Goal: Task Accomplishment & Management: Manage account settings

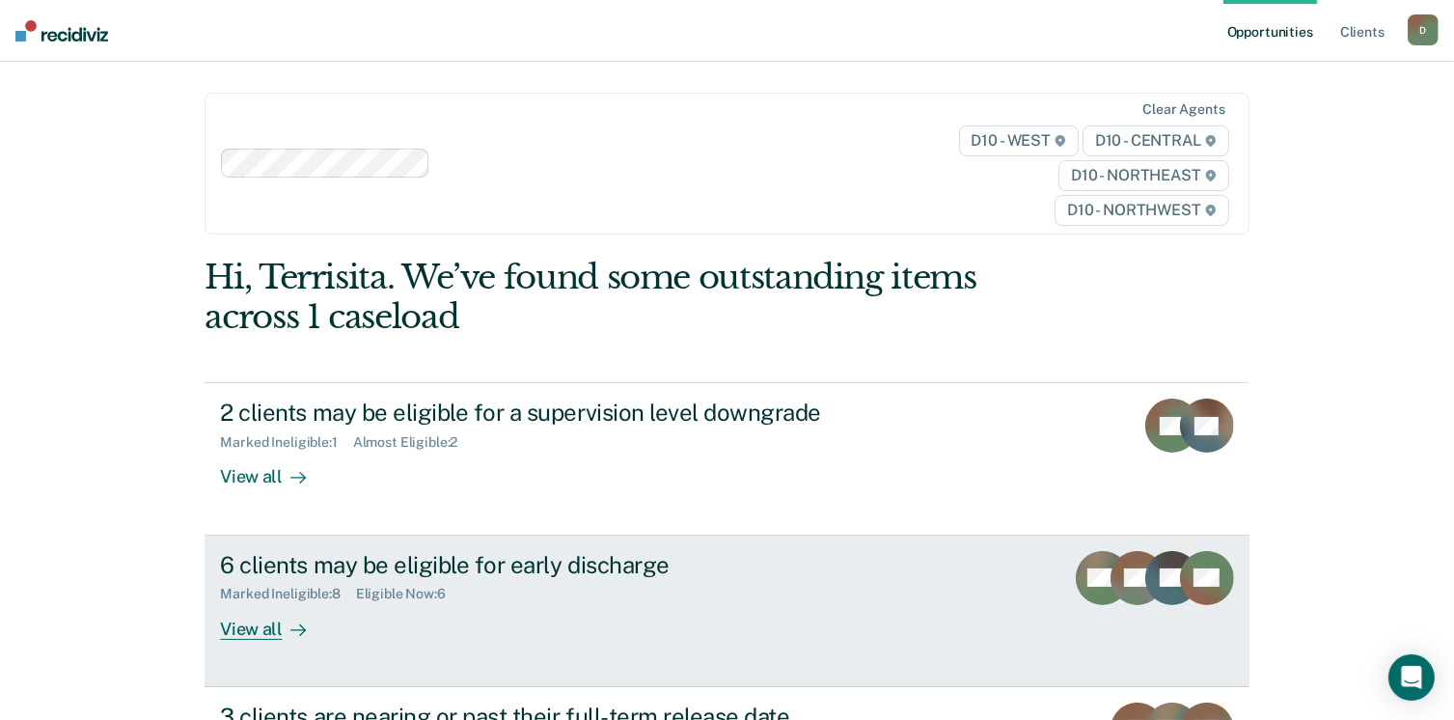
click at [254, 624] on div "View all" at bounding box center [274, 621] width 108 height 38
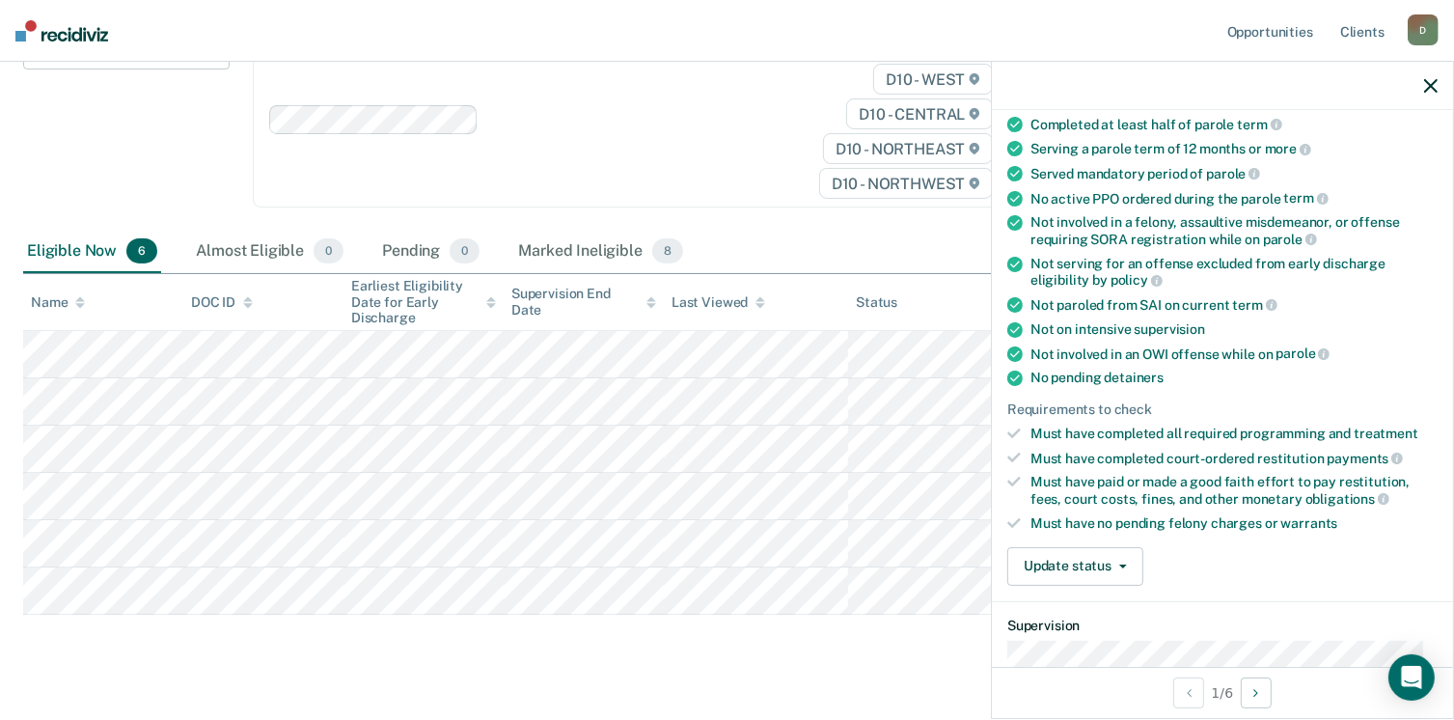
scroll to position [171, 0]
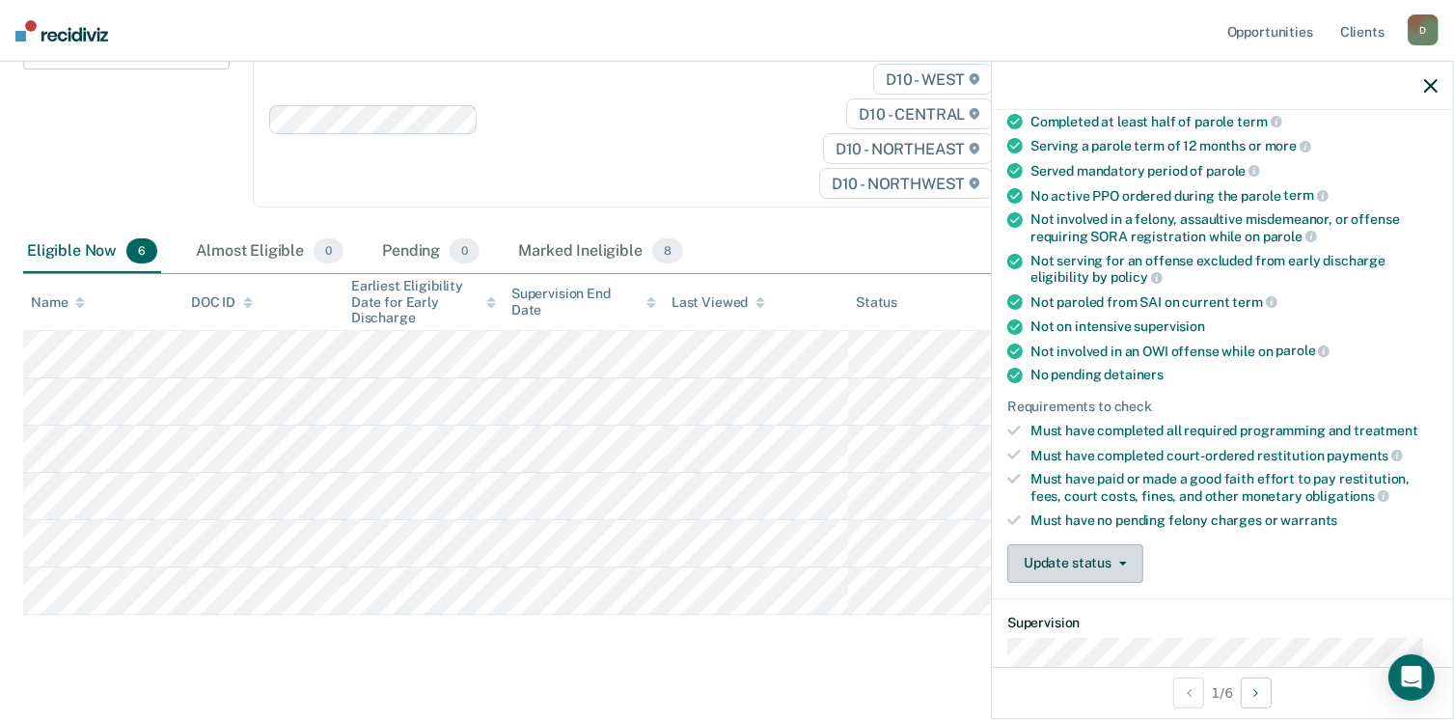
click at [1129, 555] on button "Update status" at bounding box center [1075, 563] width 136 height 39
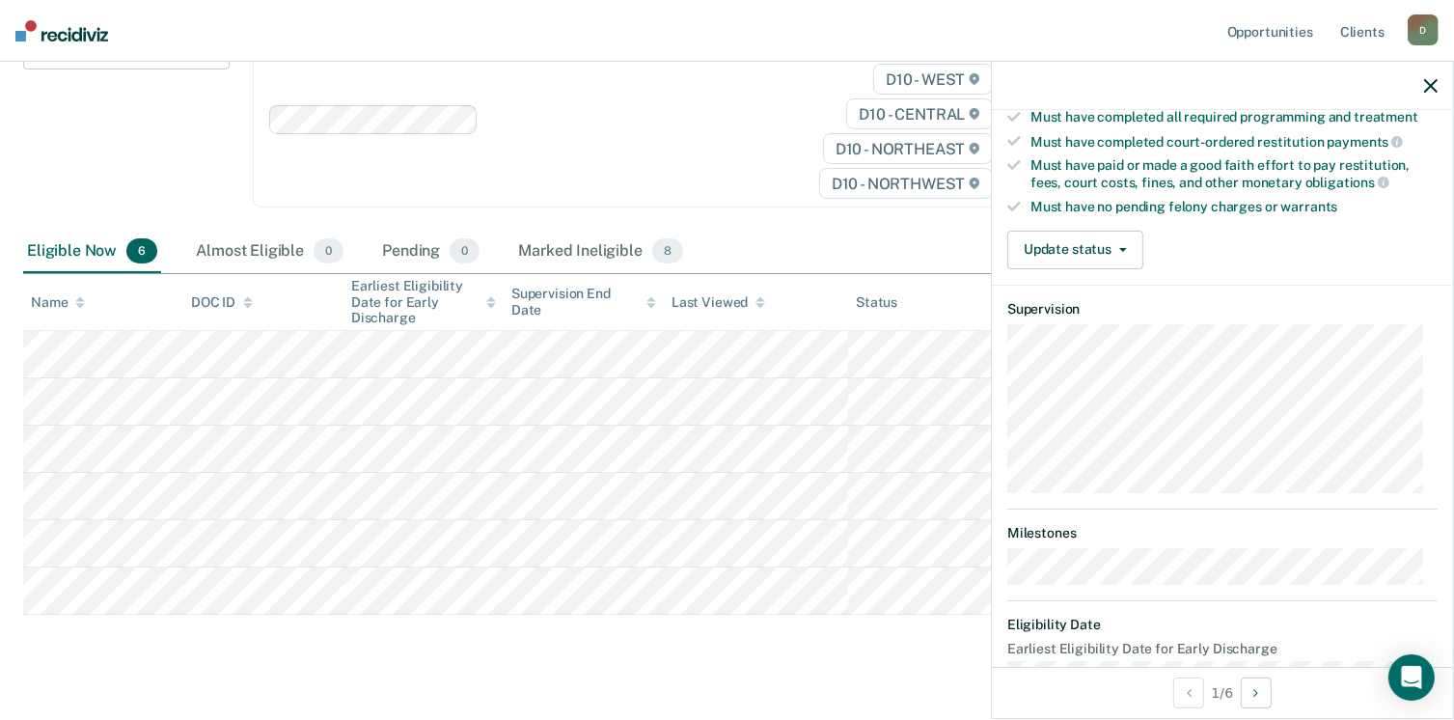
scroll to position [522, 0]
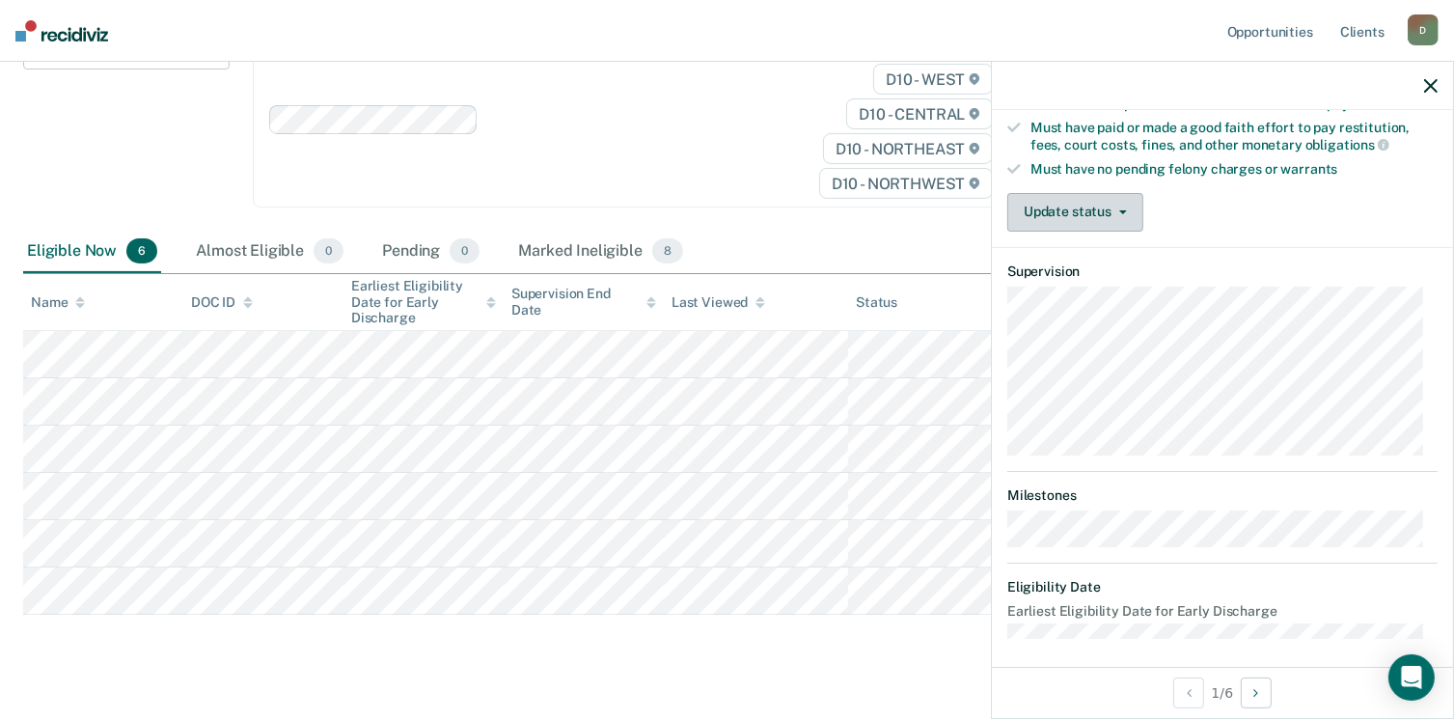
click at [1121, 210] on icon "button" at bounding box center [1123, 212] width 8 height 4
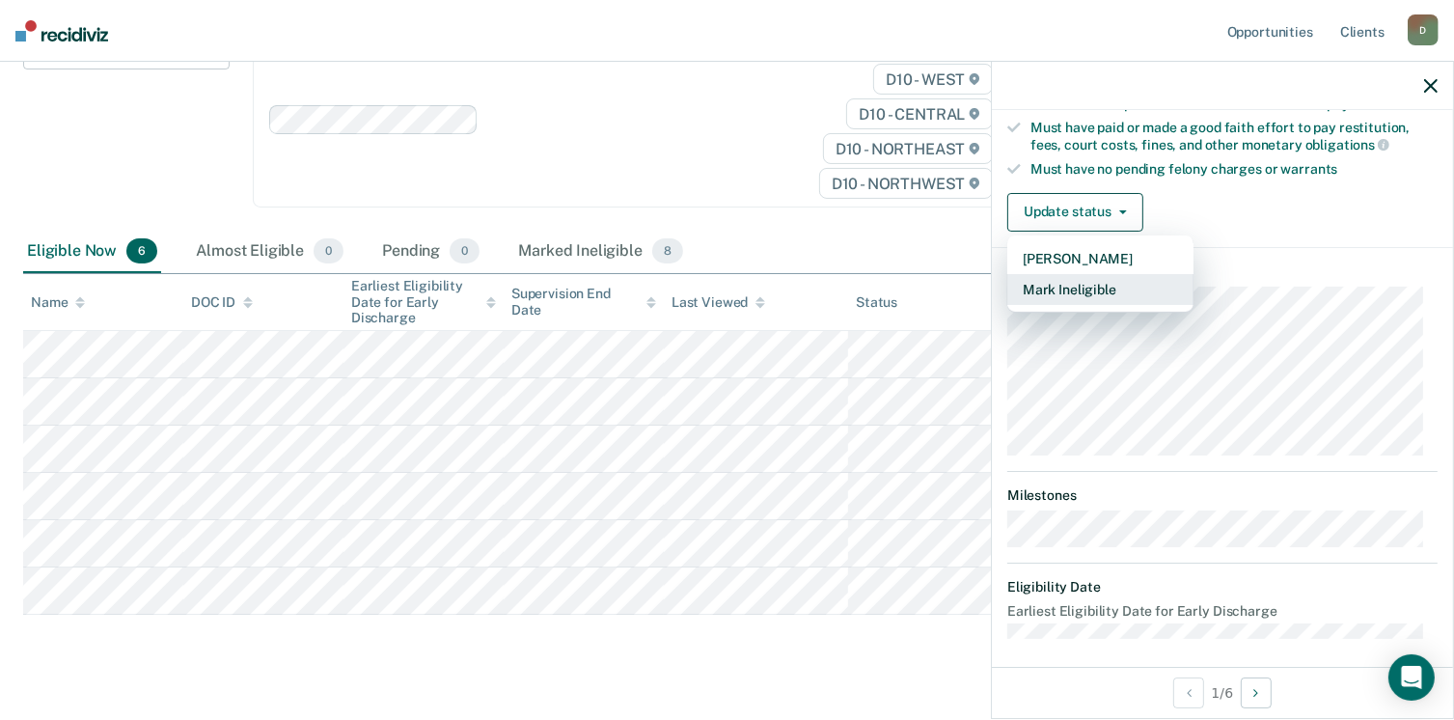
click at [1110, 274] on button "Mark Ineligible" at bounding box center [1100, 289] width 186 height 31
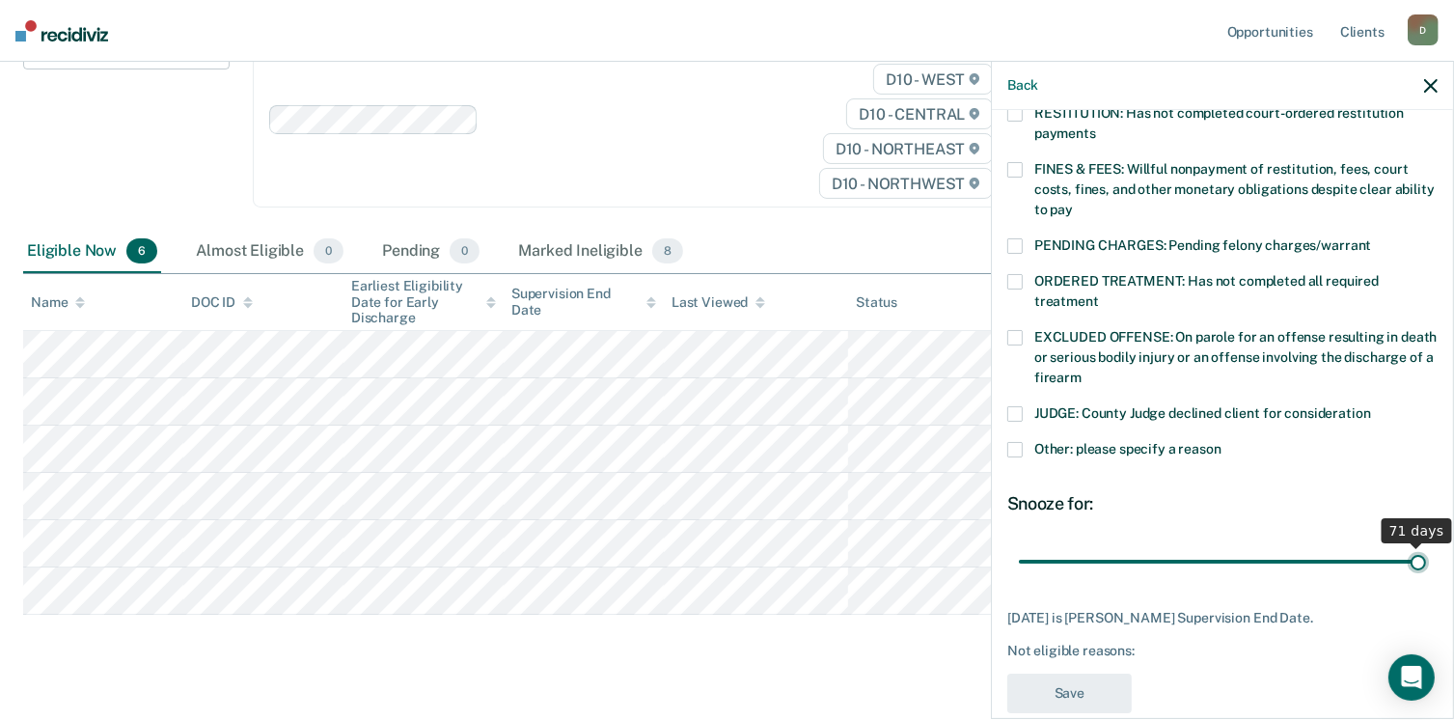
drag, startPoint x: 1184, startPoint y: 537, endPoint x: 1419, endPoint y: 513, distance: 236.6
type input "71"
click at [1419, 545] on input "range" at bounding box center [1222, 562] width 407 height 34
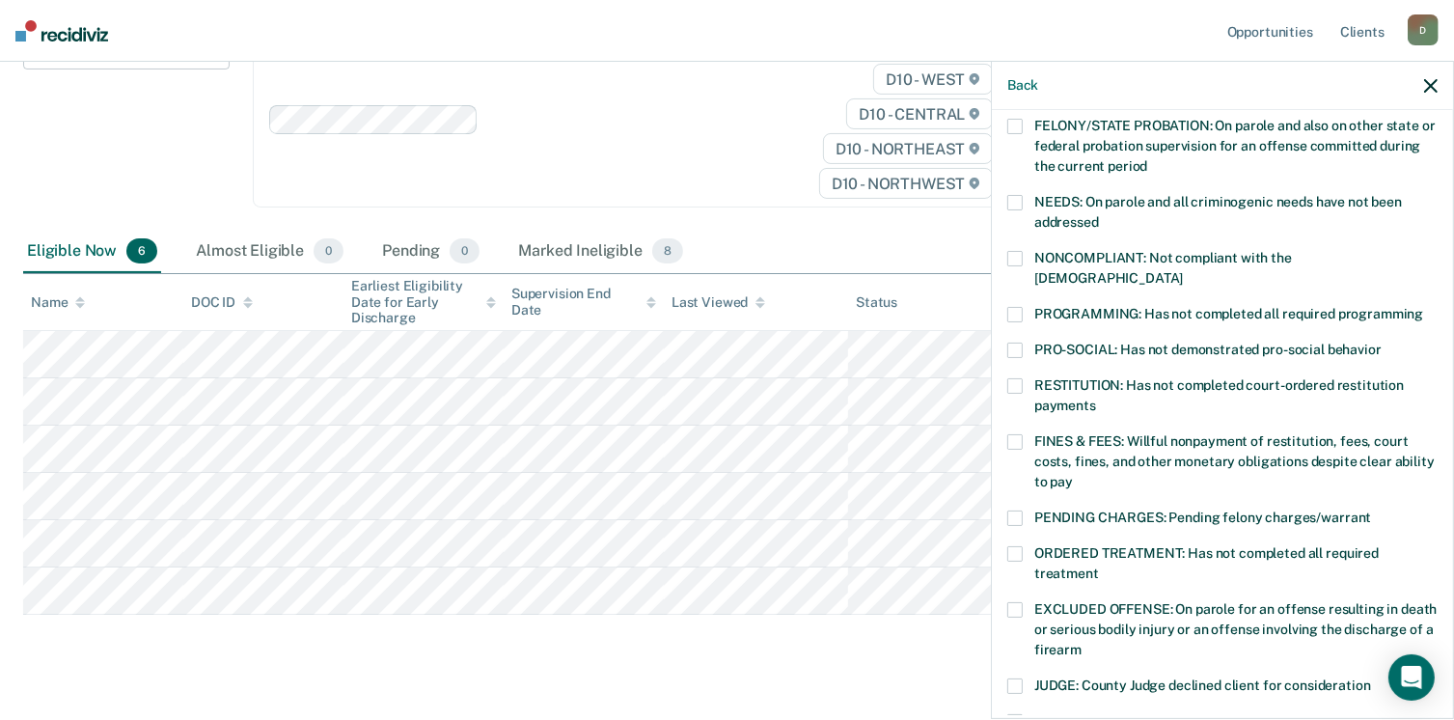
scroll to position [259, 0]
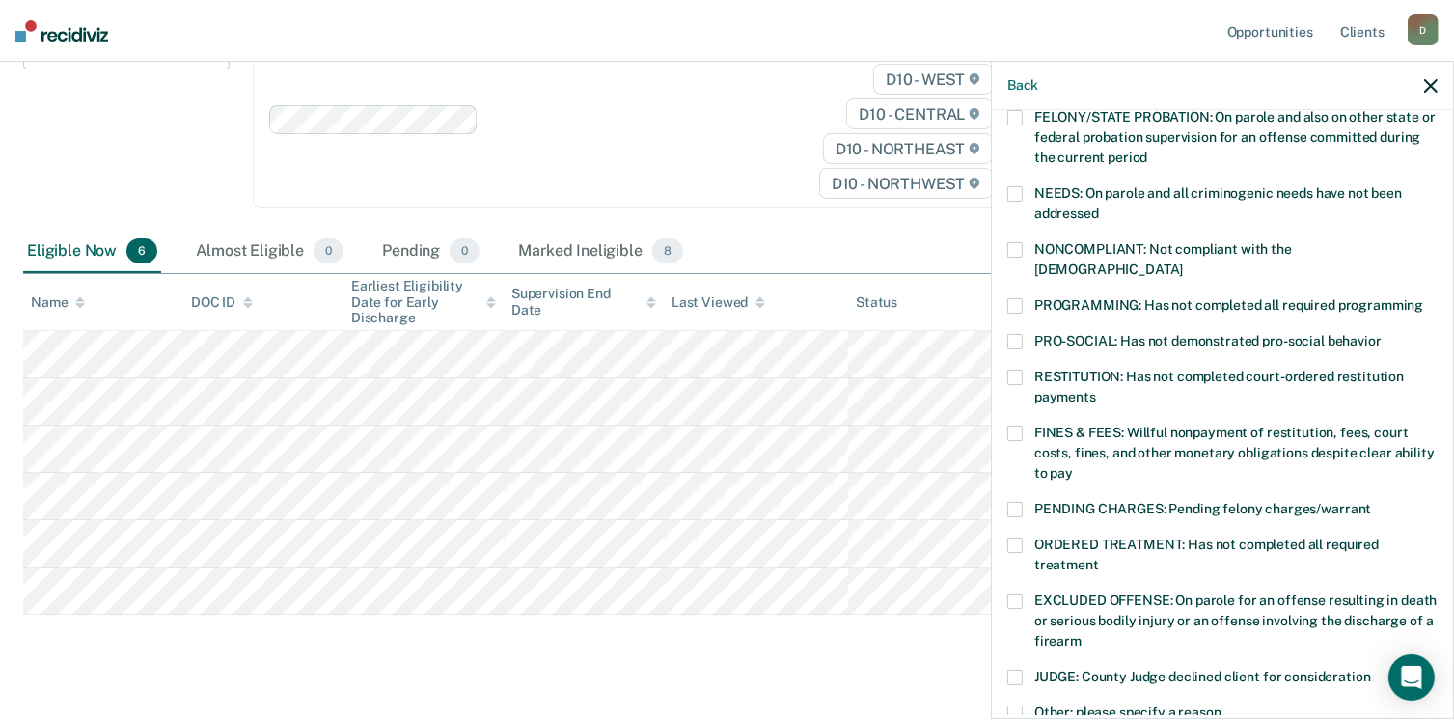
click at [1020, 593] on span at bounding box center [1014, 600] width 15 height 15
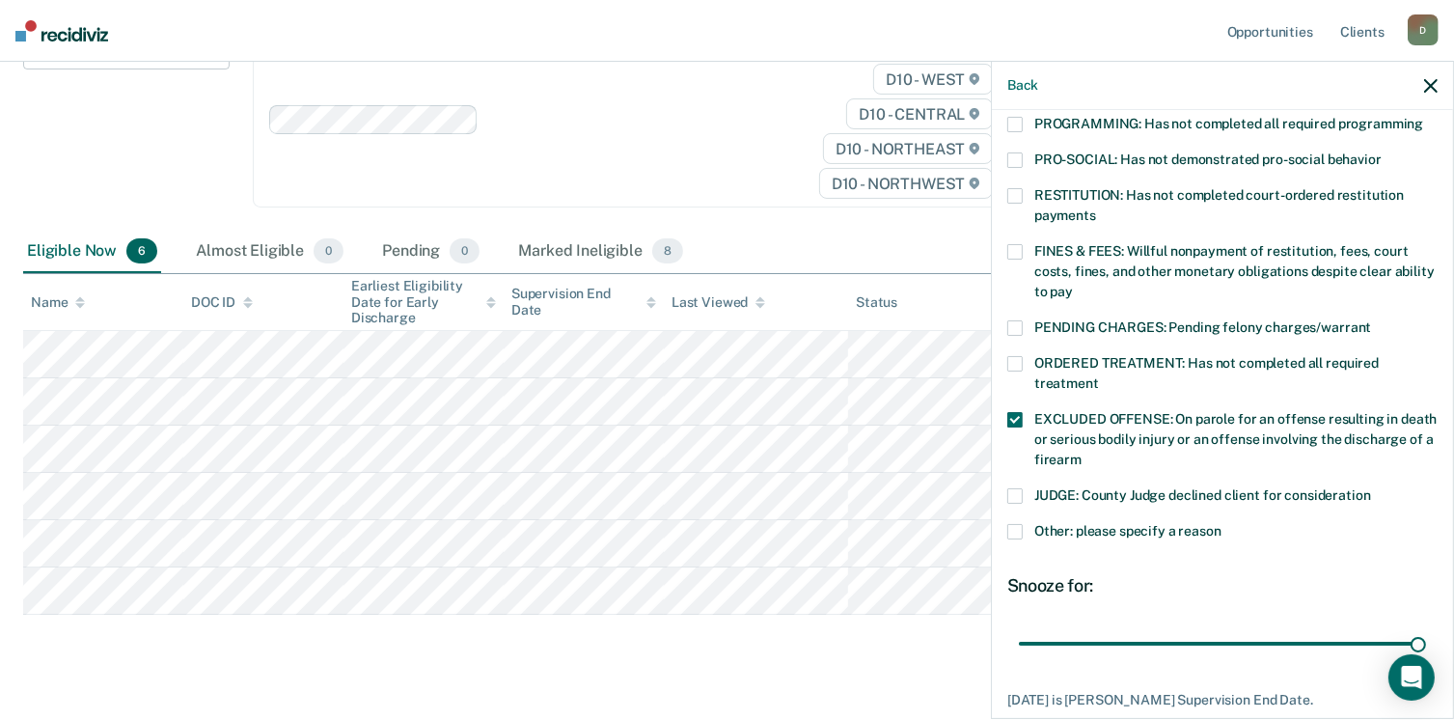
scroll to position [532, 0]
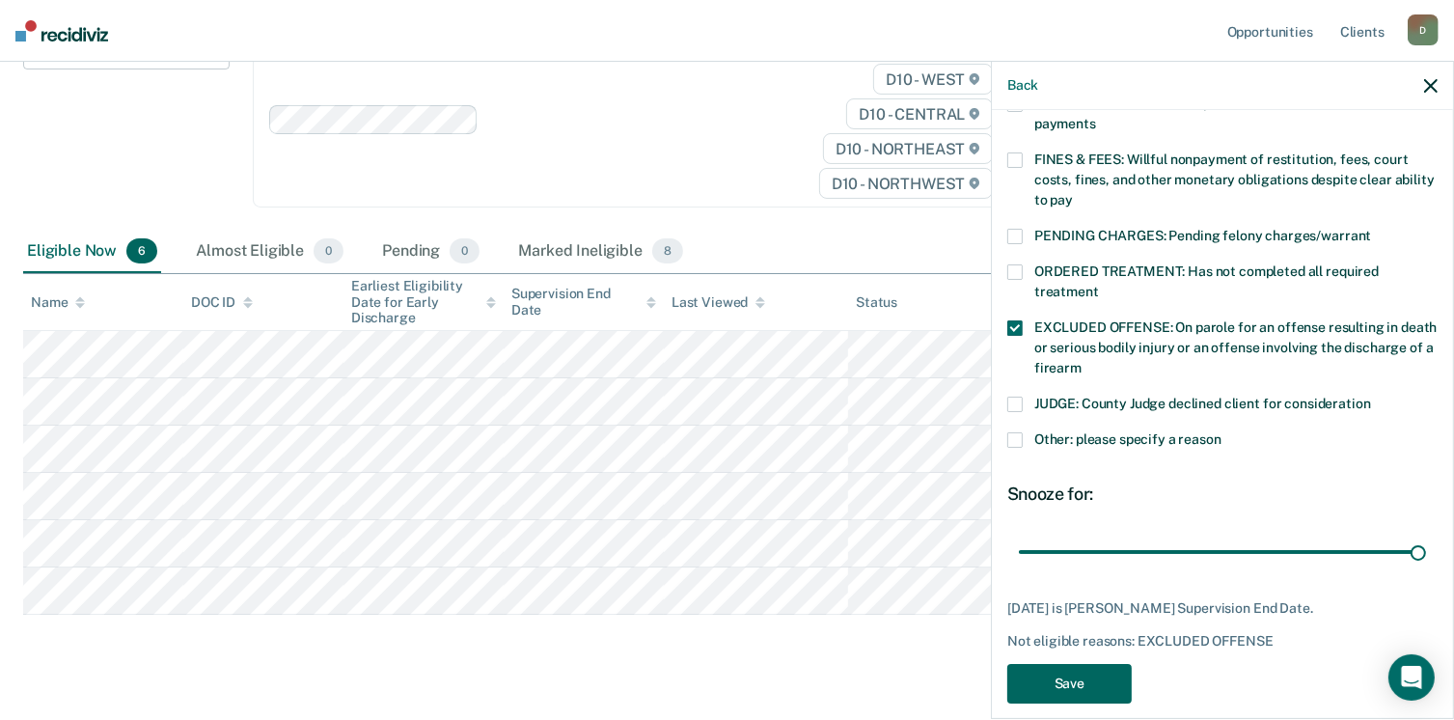
click at [1059, 666] on button "Save" at bounding box center [1069, 684] width 124 height 40
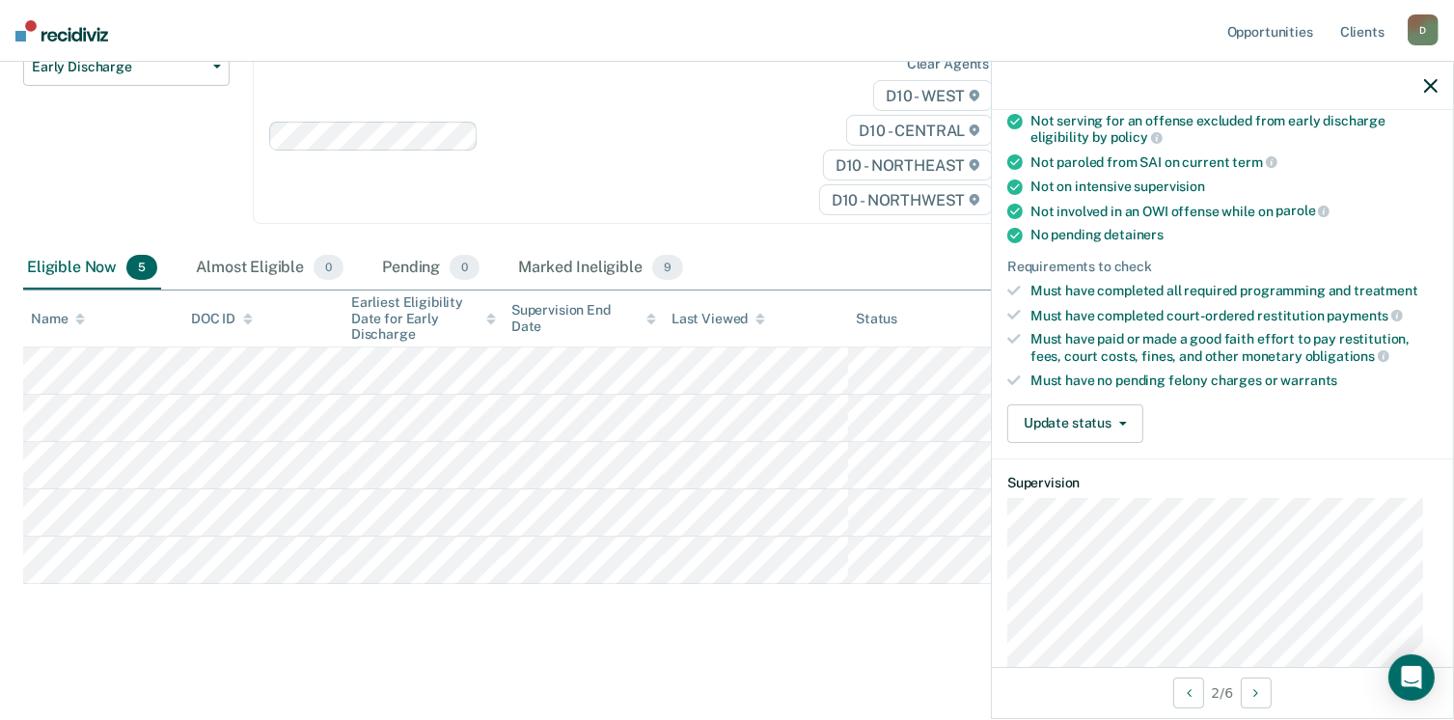
scroll to position [354, 0]
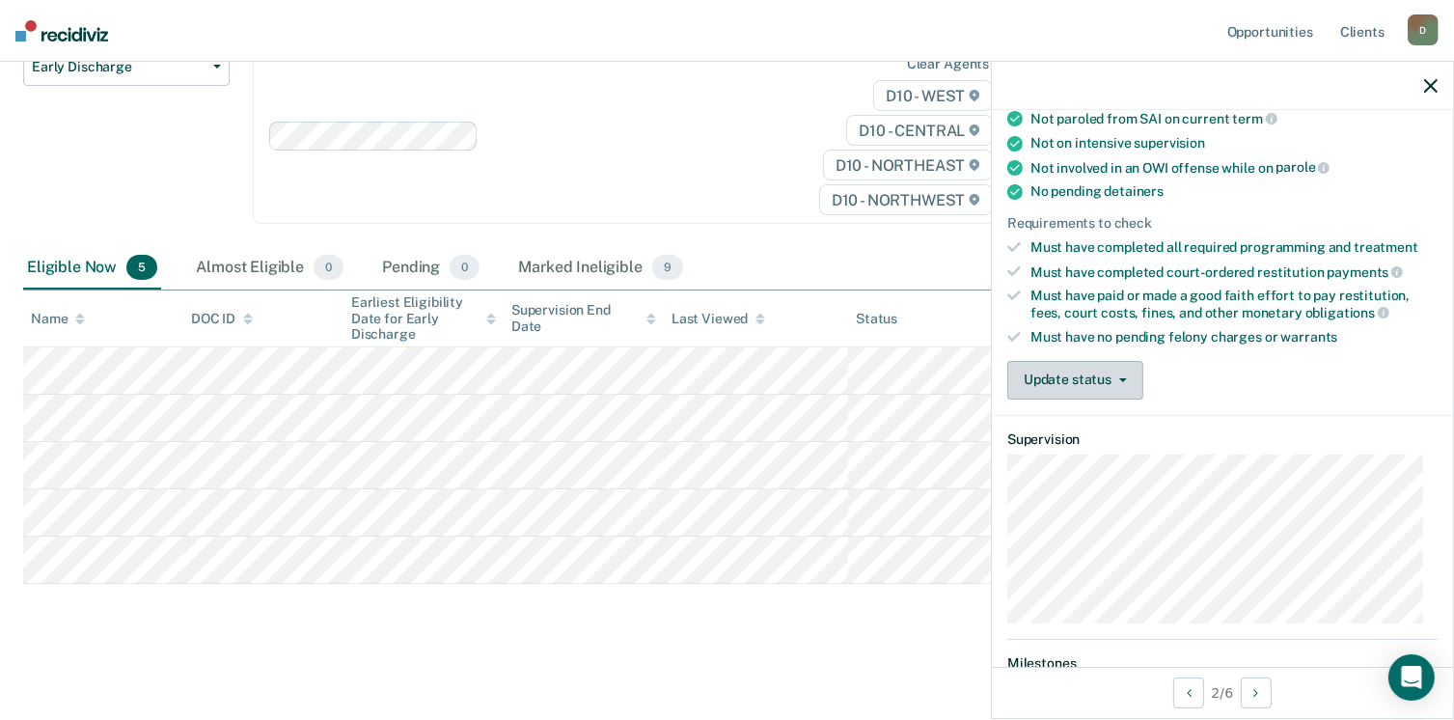
click at [1114, 378] on span "button" at bounding box center [1118, 380] width 15 height 4
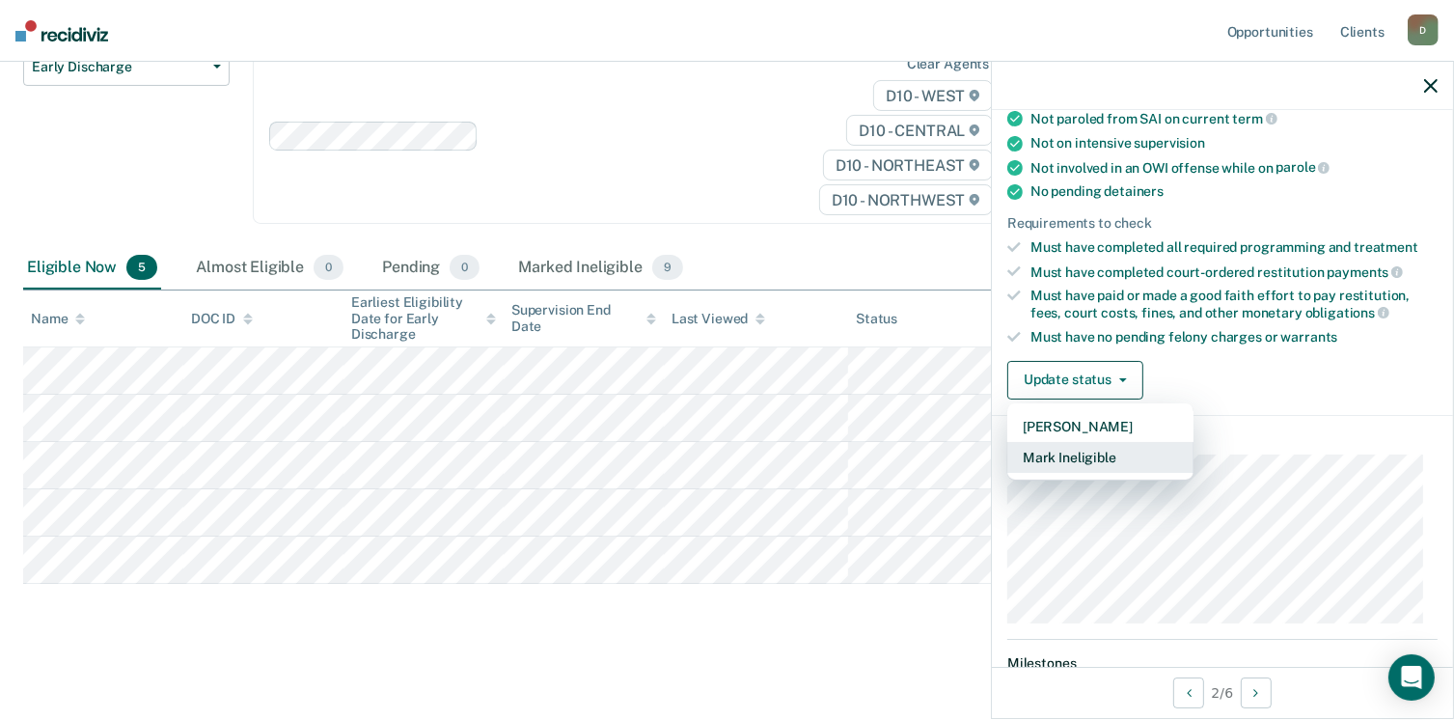
click at [1121, 450] on button "Mark Ineligible" at bounding box center [1100, 457] width 186 height 31
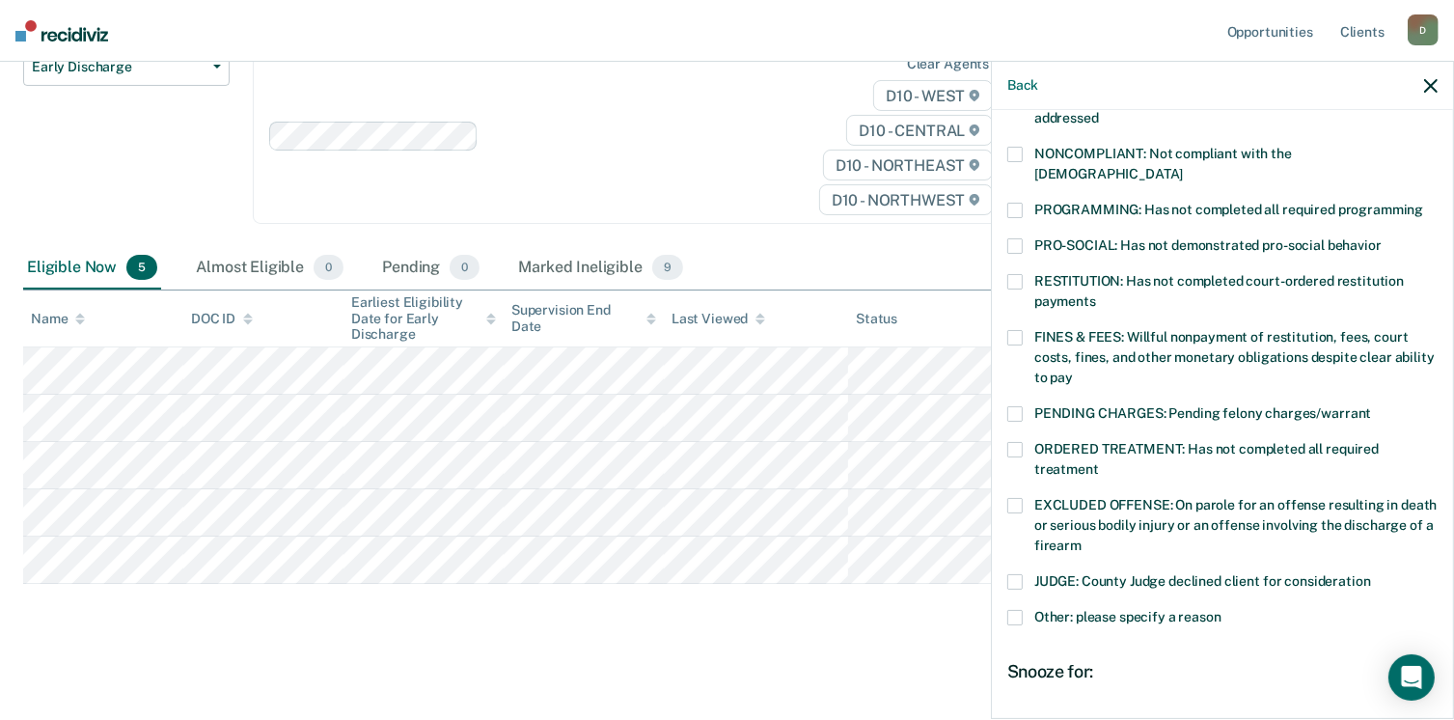
click at [1010, 203] on span at bounding box center [1014, 210] width 15 height 15
click at [1019, 442] on span at bounding box center [1014, 449] width 15 height 15
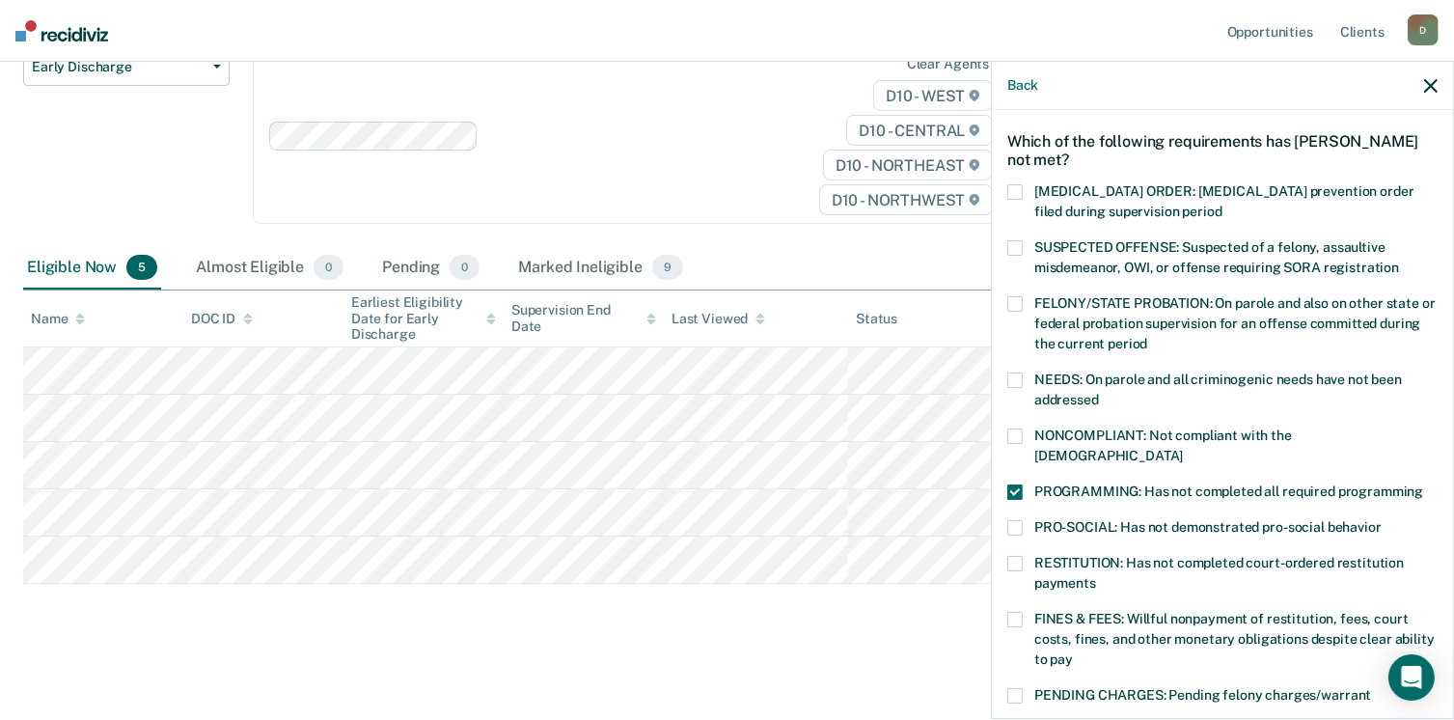
scroll to position [39, 0]
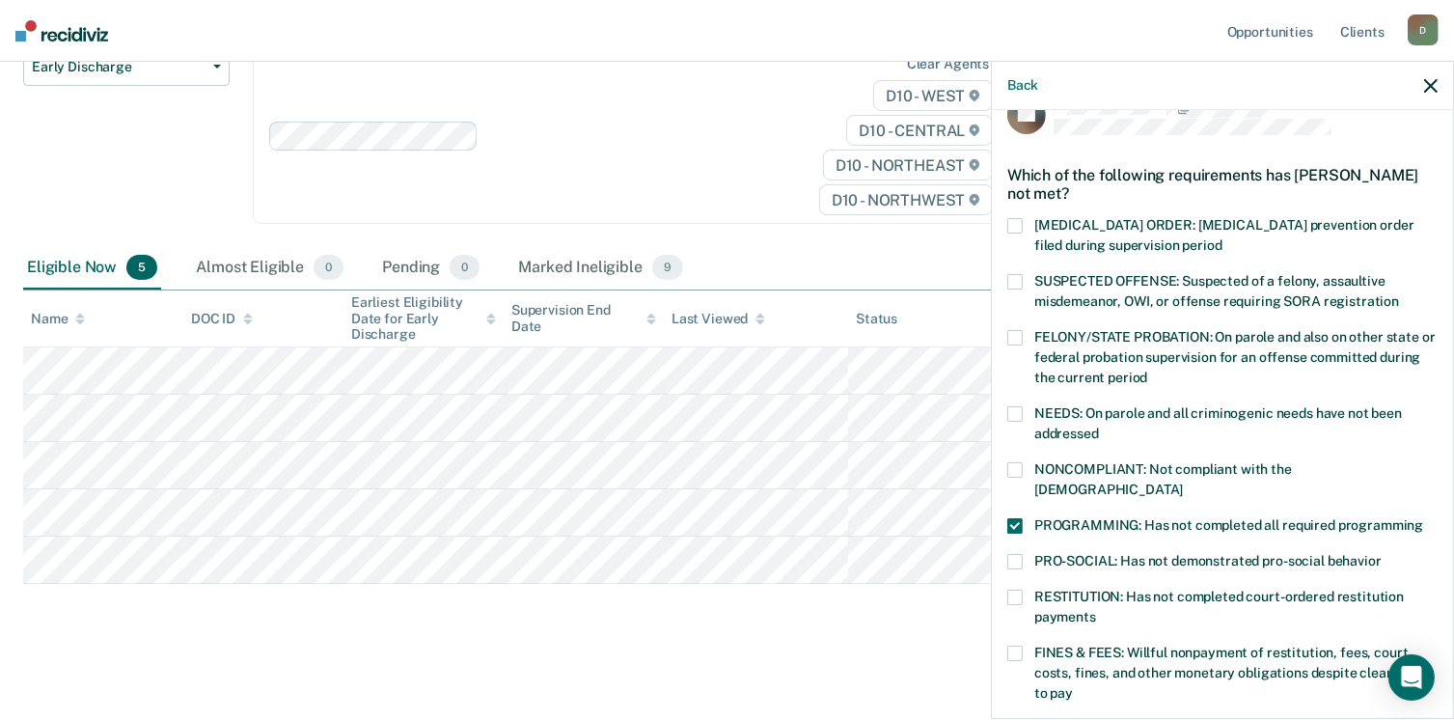
click at [1012, 413] on span at bounding box center [1014, 413] width 15 height 15
click at [1012, 277] on span at bounding box center [1014, 281] width 15 height 15
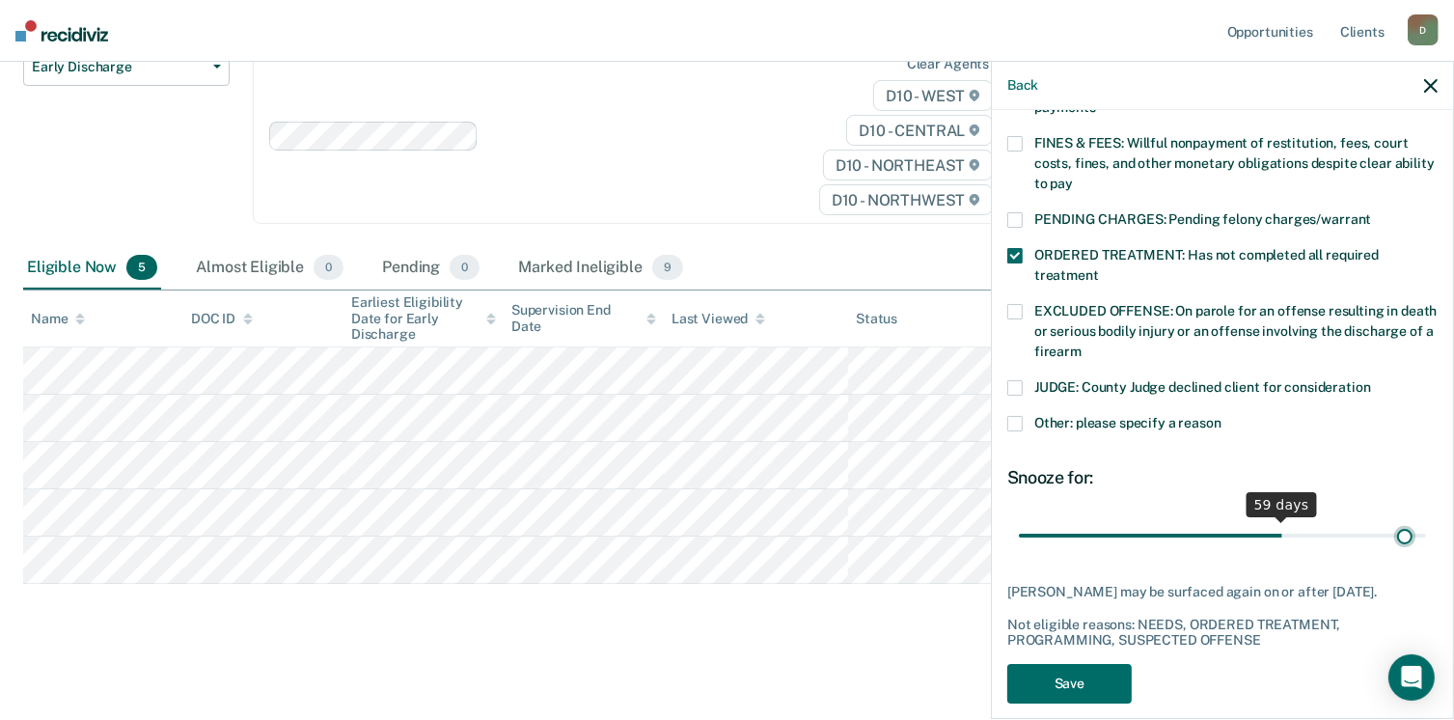
scroll to position [563, 0]
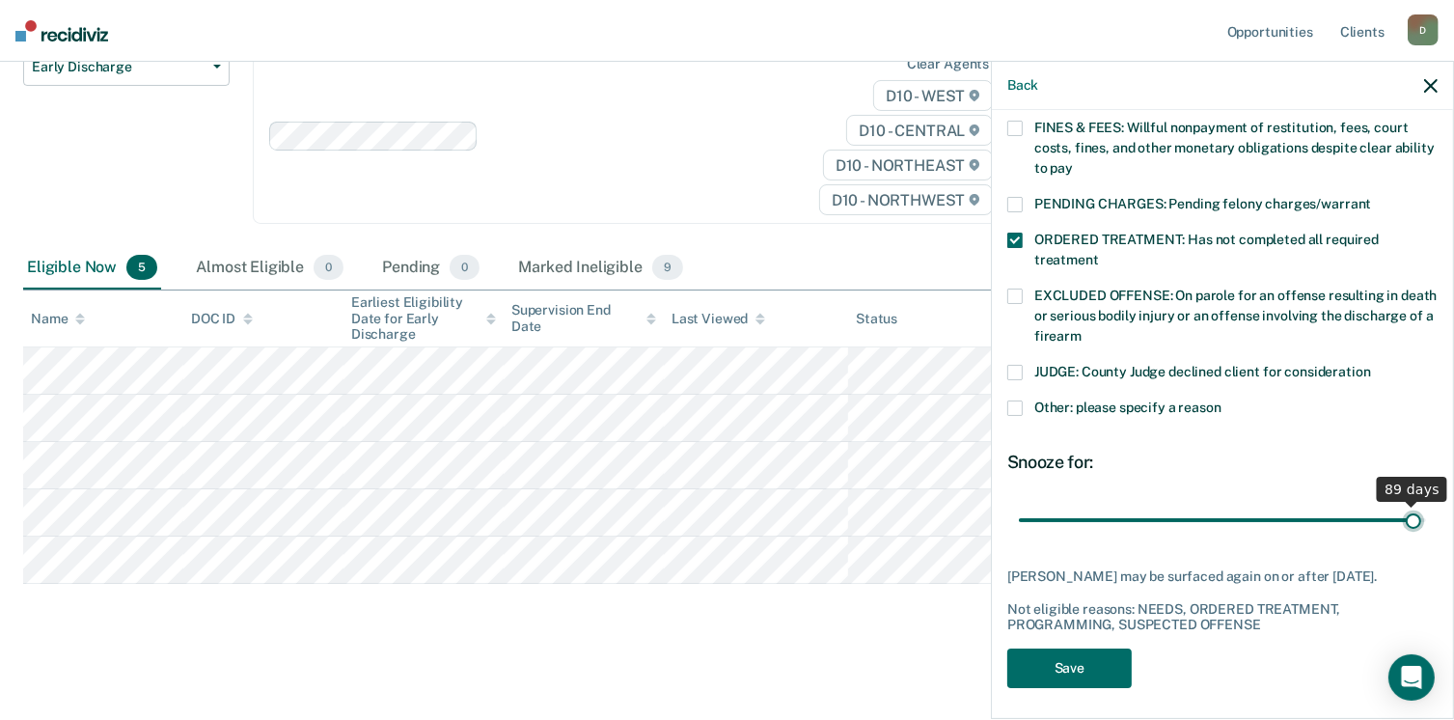
drag, startPoint x: 1146, startPoint y: 491, endPoint x: 1401, endPoint y: 510, distance: 255.4
type input "89"
click at [1401, 510] on input "range" at bounding box center [1222, 521] width 407 height 34
click at [1028, 658] on button "Save" at bounding box center [1069, 668] width 124 height 40
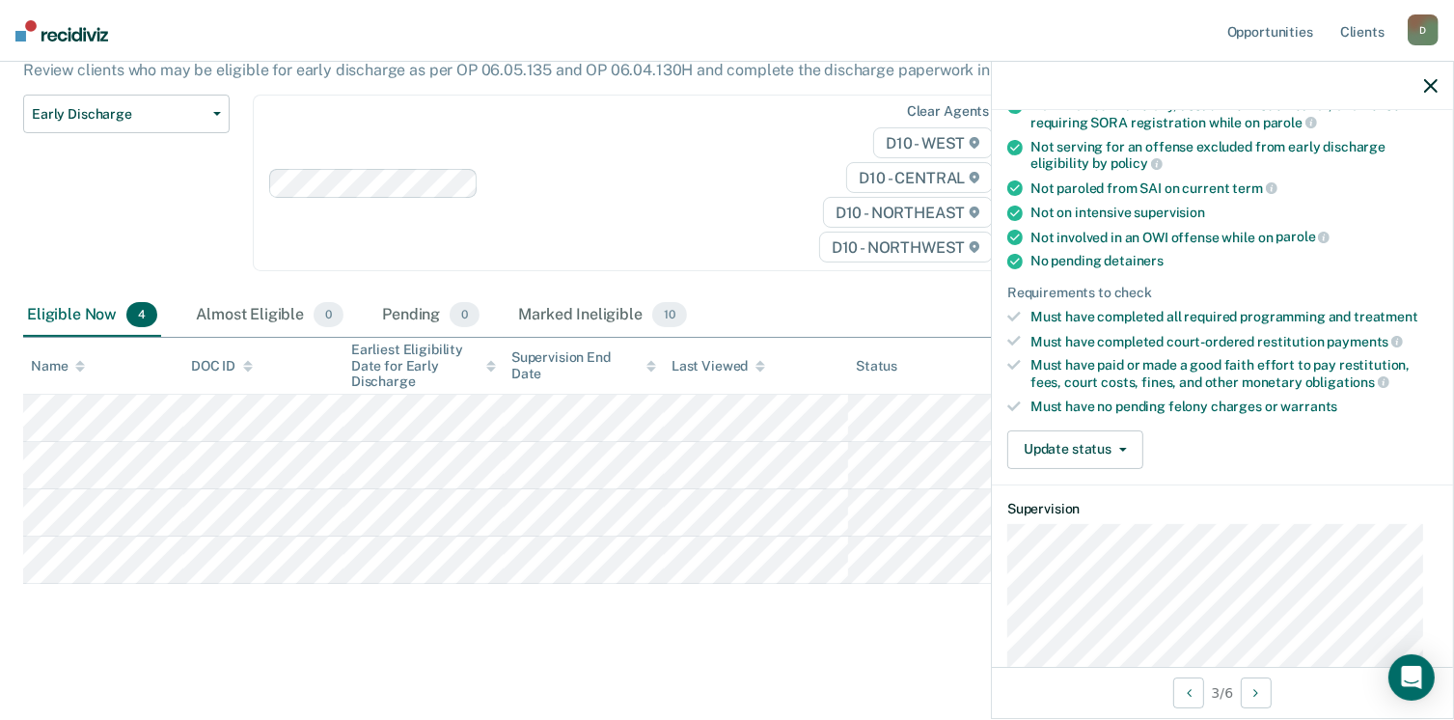
scroll to position [302, 0]
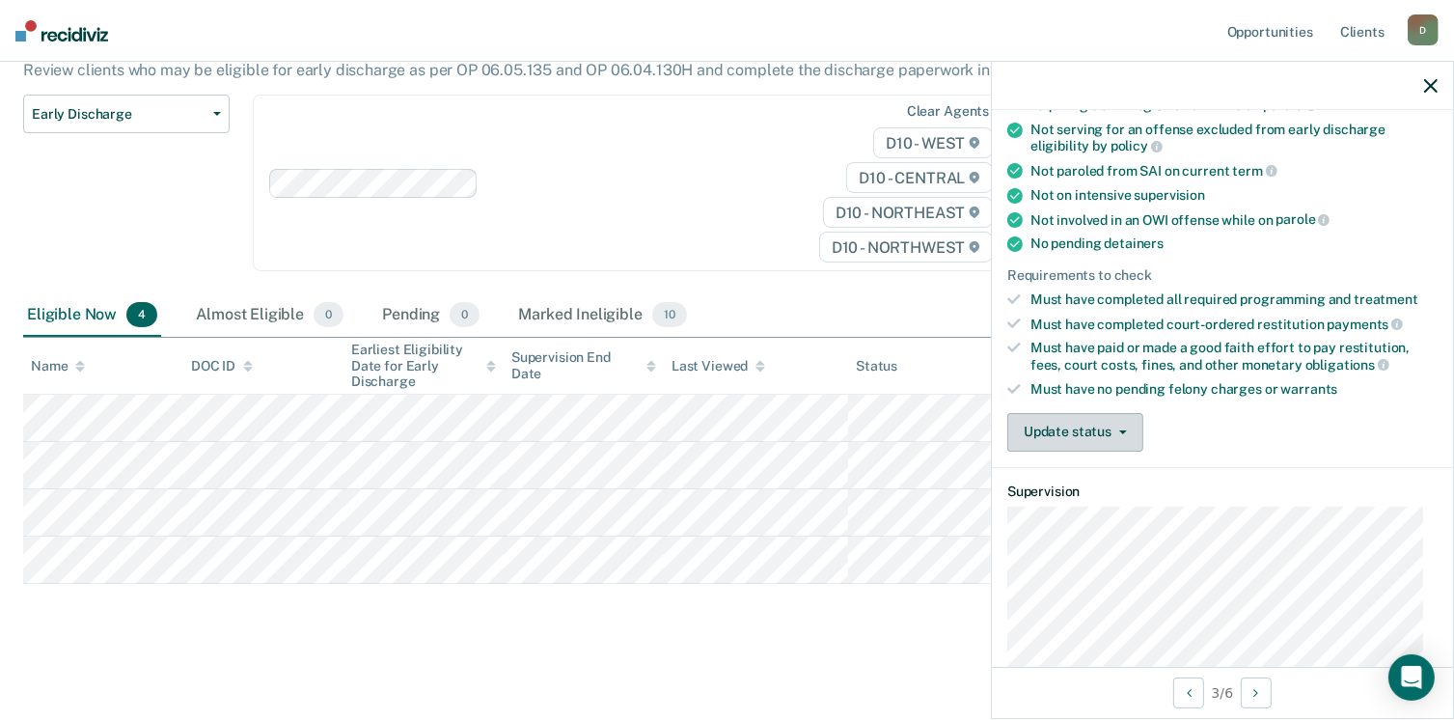
click at [1127, 424] on button "Update status" at bounding box center [1075, 432] width 136 height 39
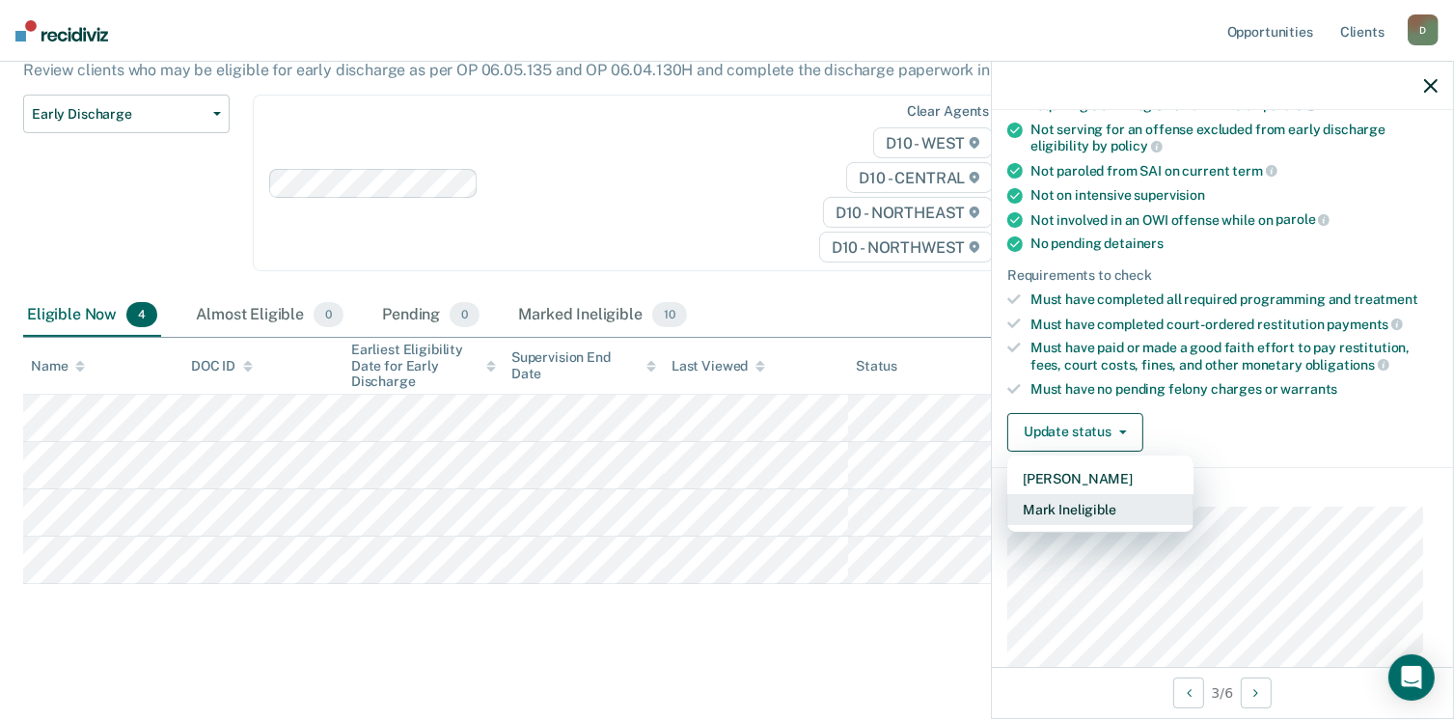
click at [1111, 507] on button "Mark Ineligible" at bounding box center [1100, 509] width 186 height 31
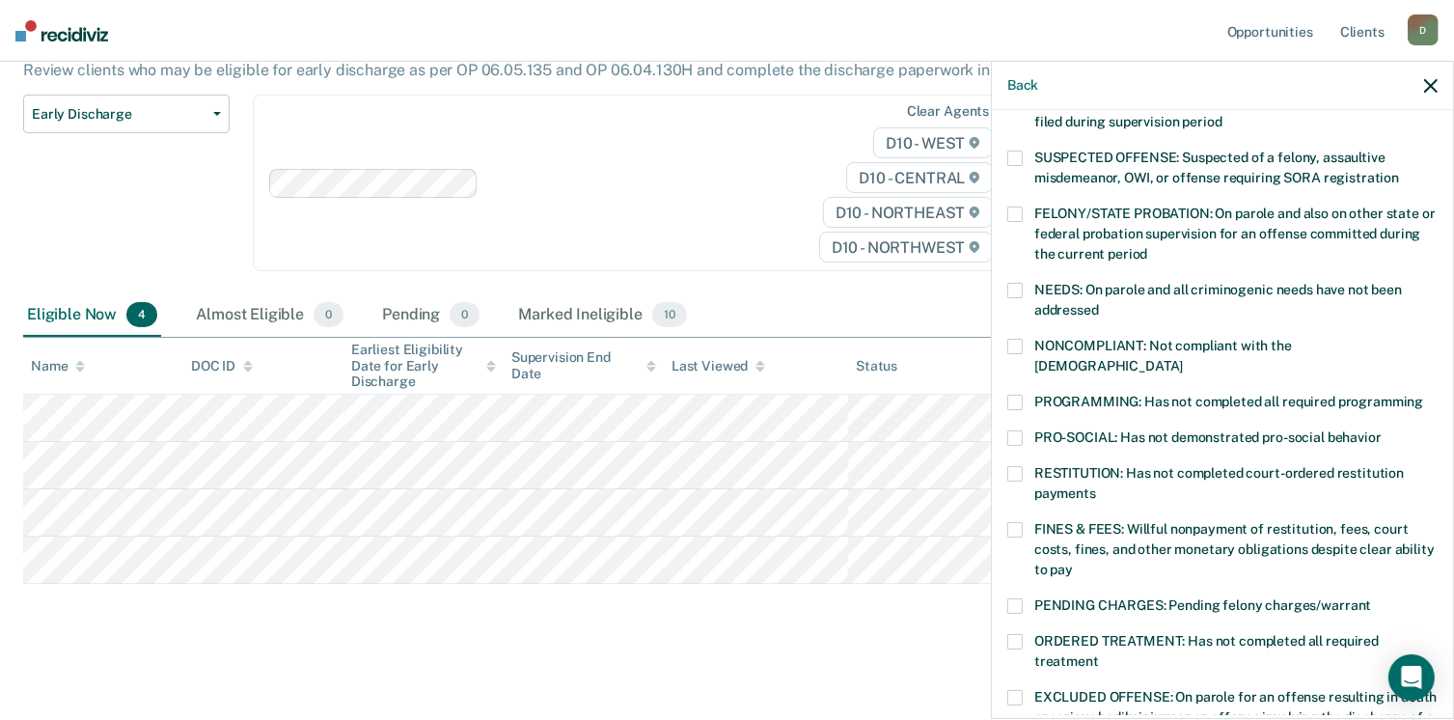
scroll to position [157, 0]
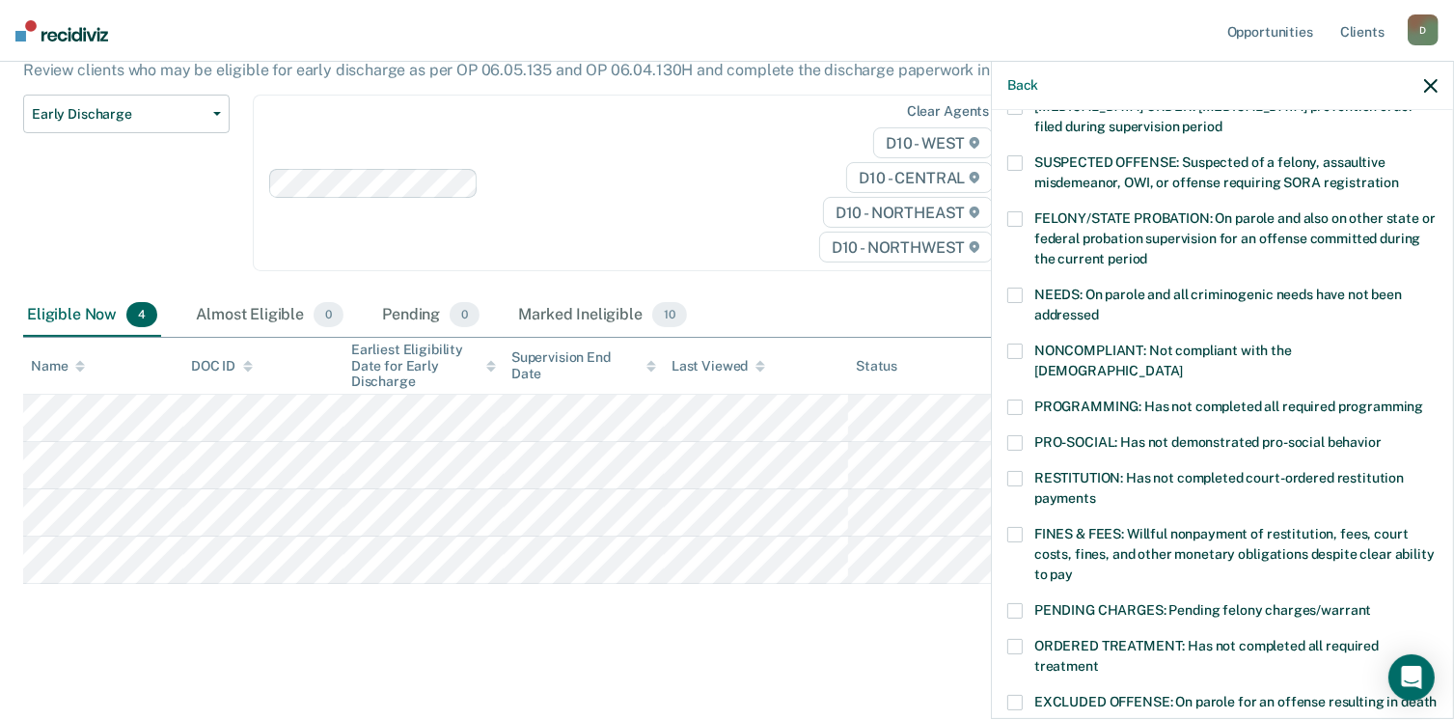
click at [1012, 527] on span at bounding box center [1014, 534] width 15 height 15
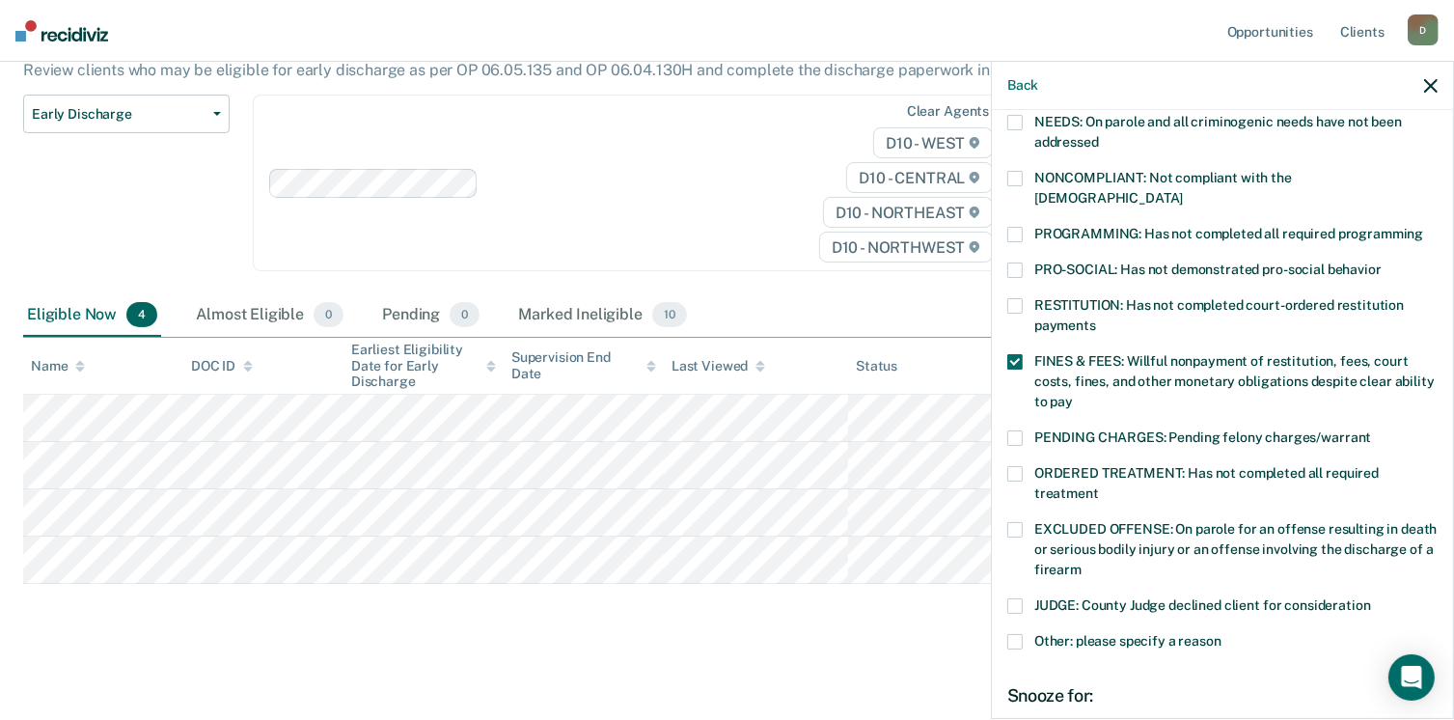
scroll to position [489, 0]
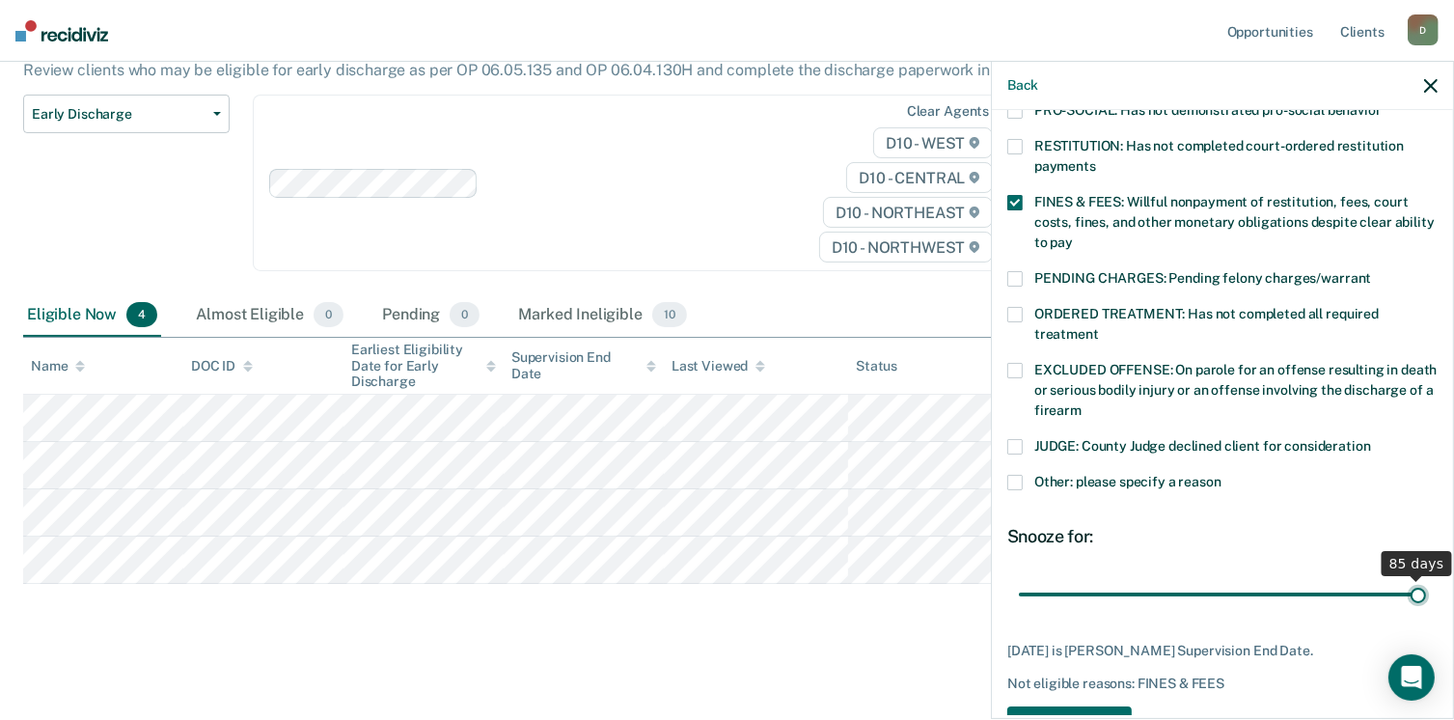
drag, startPoint x: 1153, startPoint y: 572, endPoint x: 1404, endPoint y: 554, distance: 251.5
type input "85"
click at [1404, 578] on input "range" at bounding box center [1222, 595] width 407 height 34
click at [1063, 706] on button "Save" at bounding box center [1069, 726] width 124 height 40
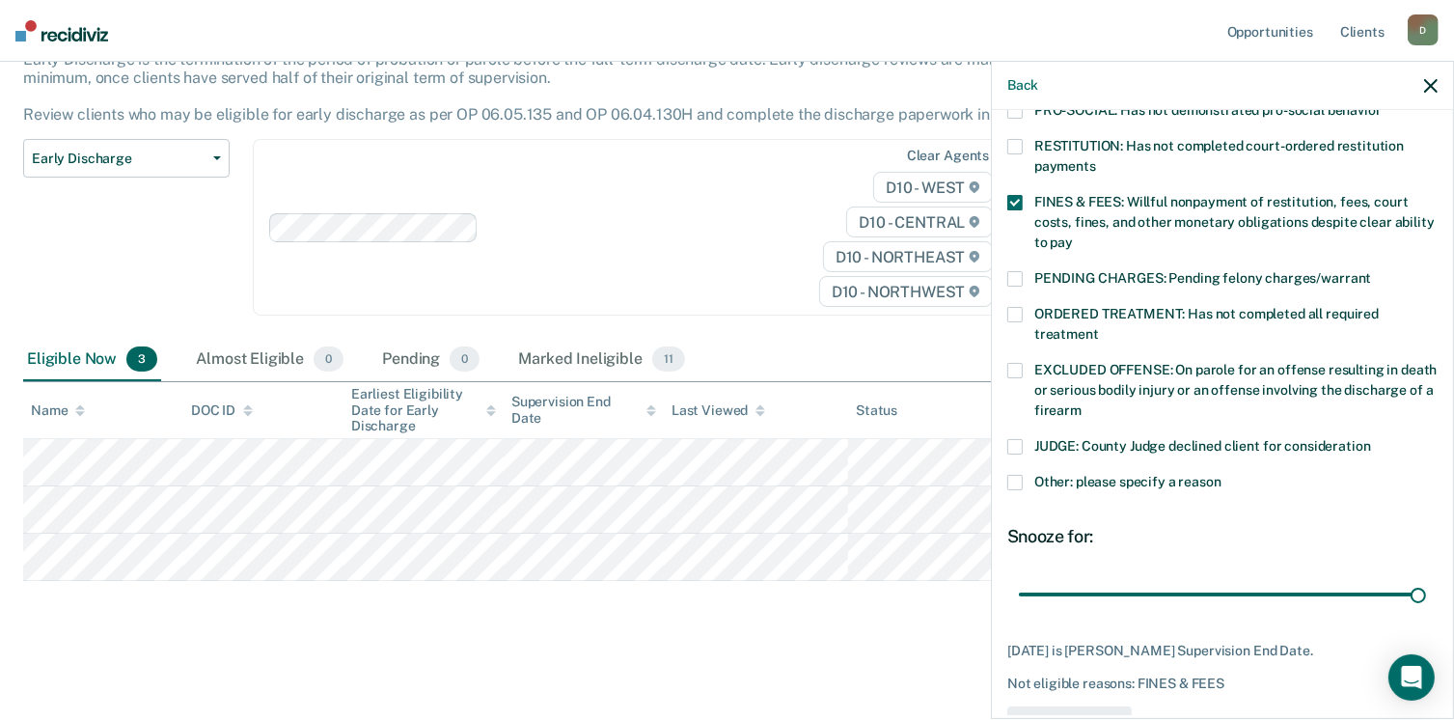
scroll to position [135, 0]
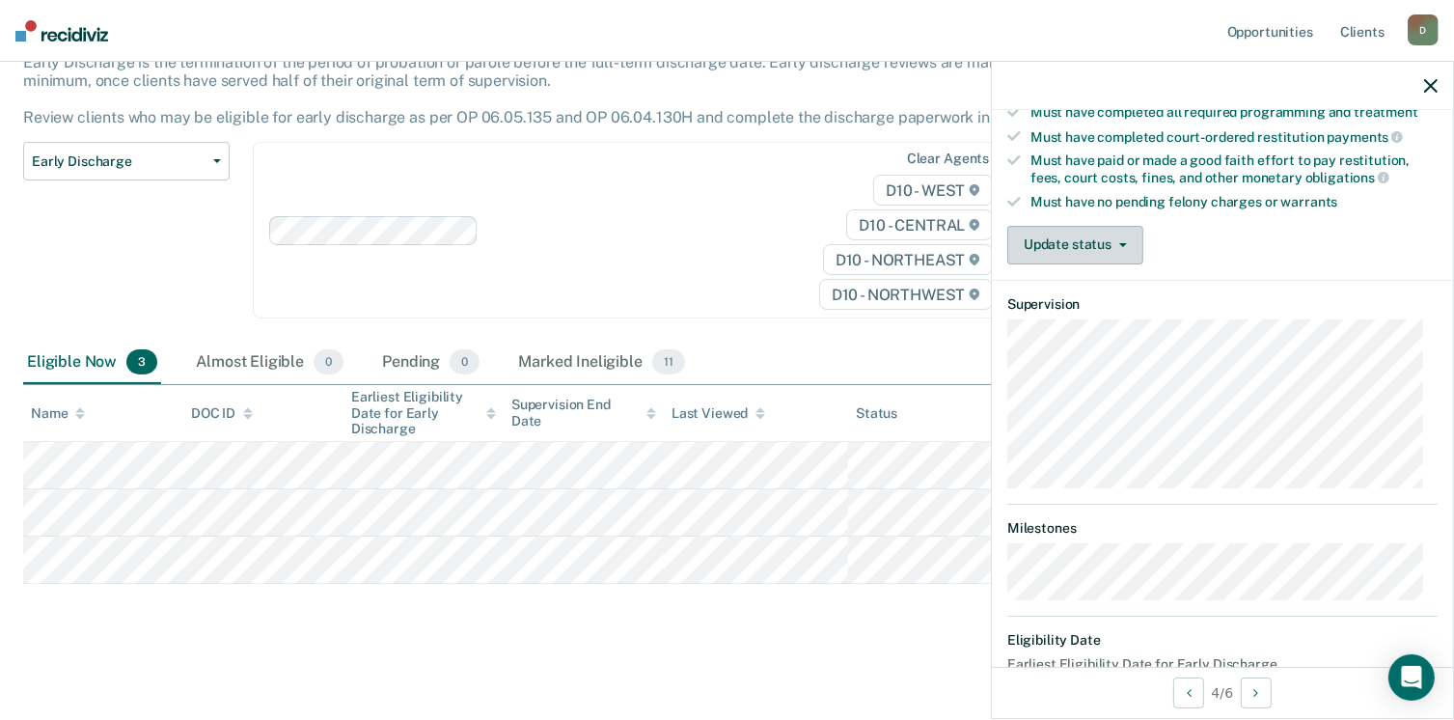
click at [1124, 243] on button "Update status" at bounding box center [1075, 245] width 136 height 39
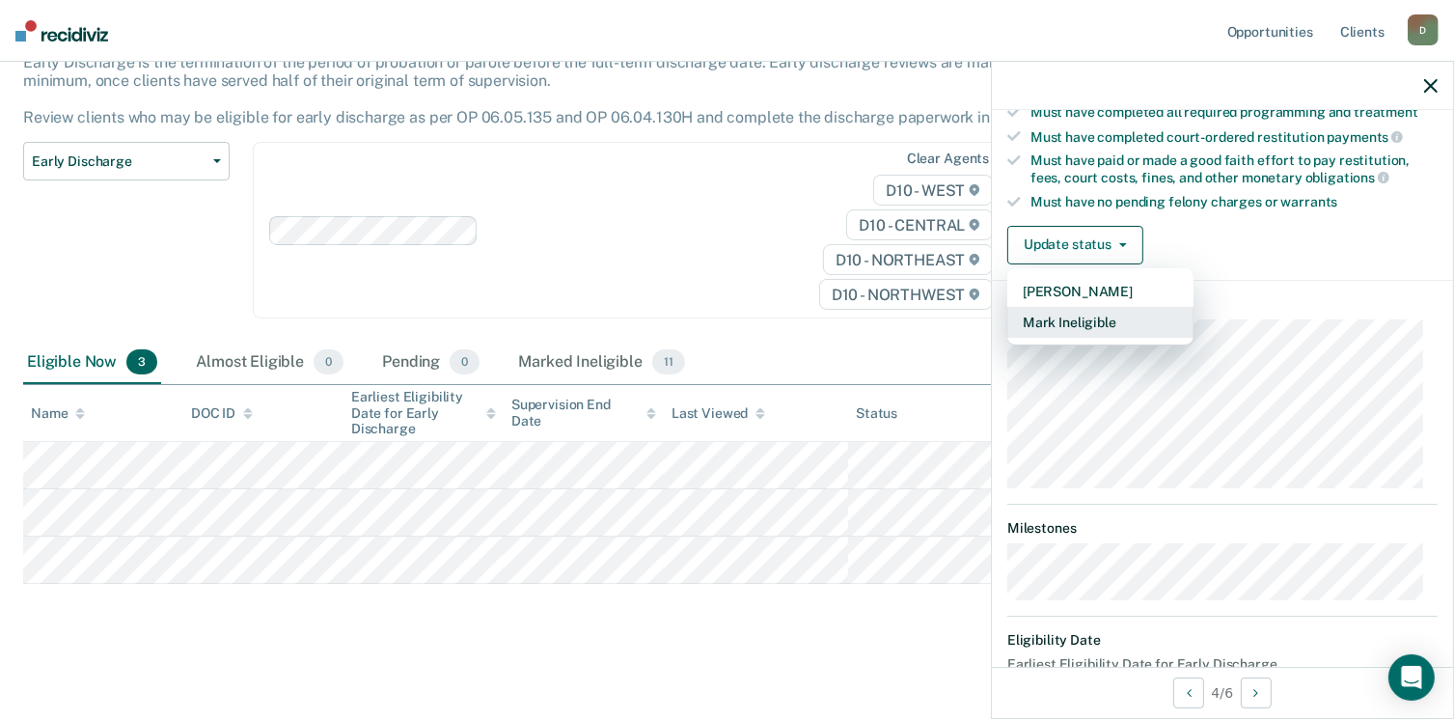
click at [1103, 307] on button "Mark Ineligible" at bounding box center [1100, 322] width 186 height 31
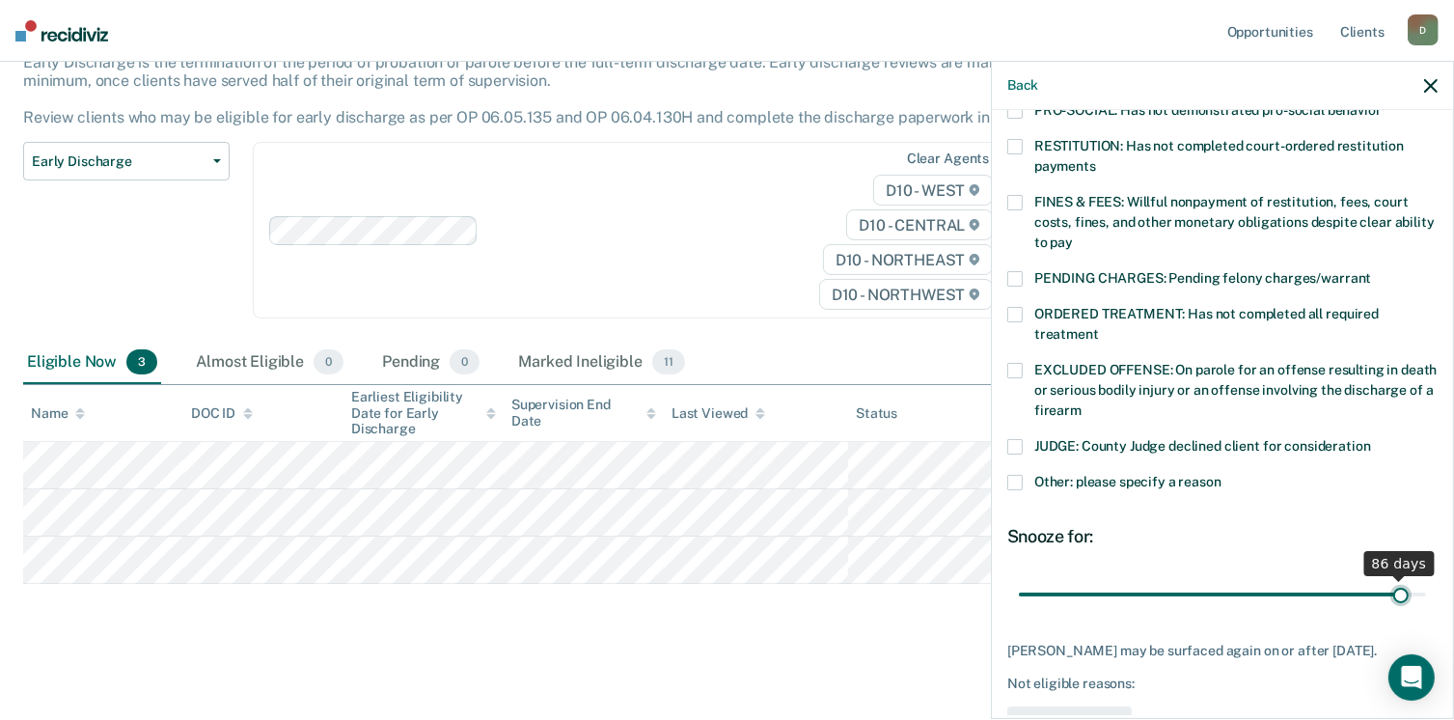
drag, startPoint x: 1146, startPoint y: 566, endPoint x: 1385, endPoint y: 552, distance: 239.7
click at [1385, 578] on input "range" at bounding box center [1222, 595] width 407 height 34
drag, startPoint x: 1386, startPoint y: 576, endPoint x: 1412, endPoint y: 569, distance: 26.9
type input "90"
click at [1412, 578] on input "range" at bounding box center [1222, 595] width 407 height 34
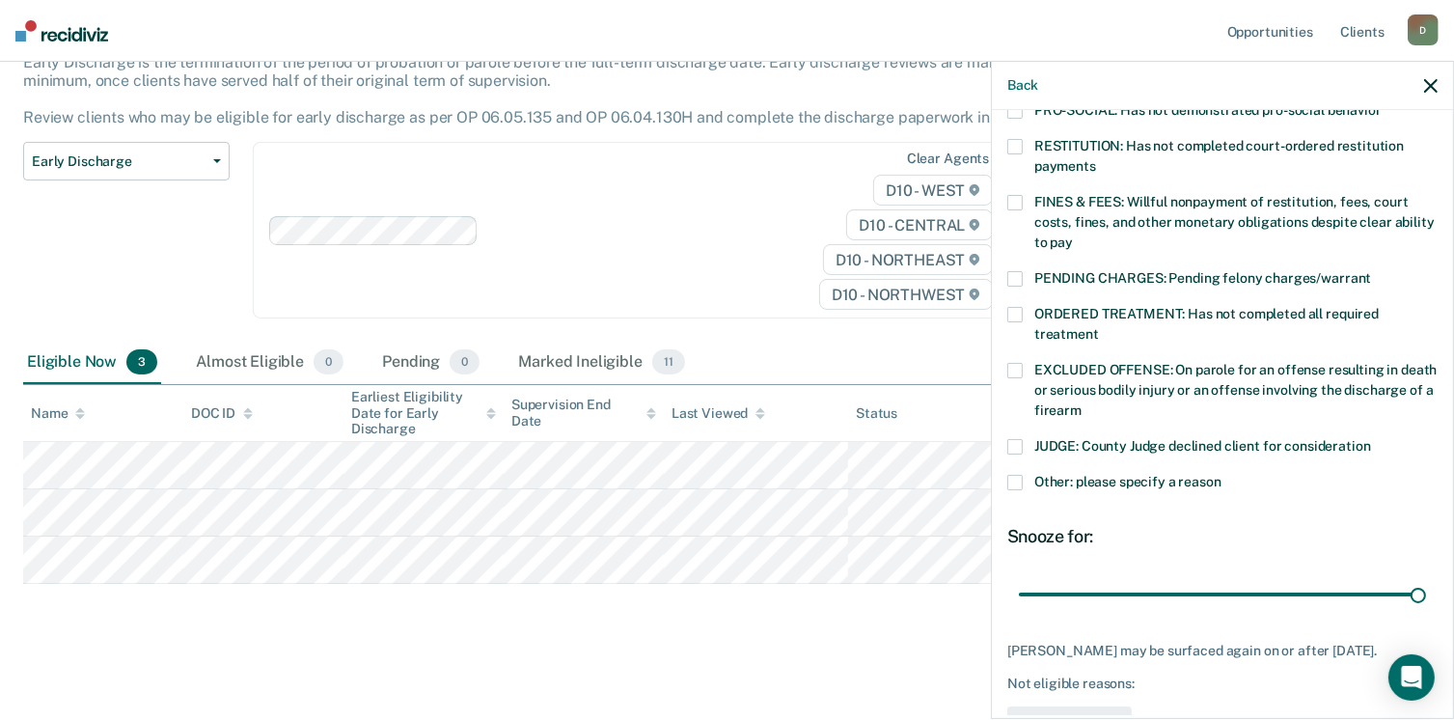
click at [1011, 363] on span at bounding box center [1014, 370] width 15 height 15
click at [1015, 195] on span at bounding box center [1014, 202] width 15 height 15
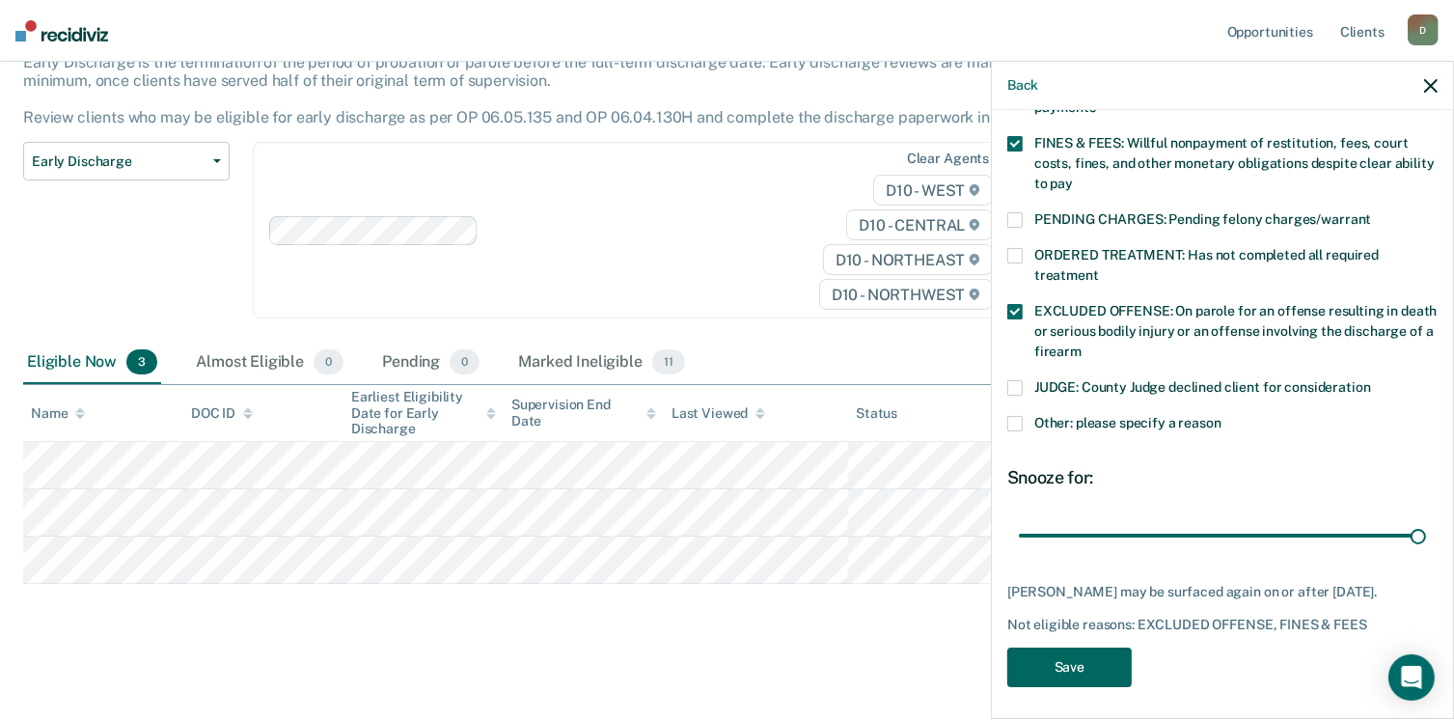
click at [1025, 657] on button "Save" at bounding box center [1069, 667] width 124 height 40
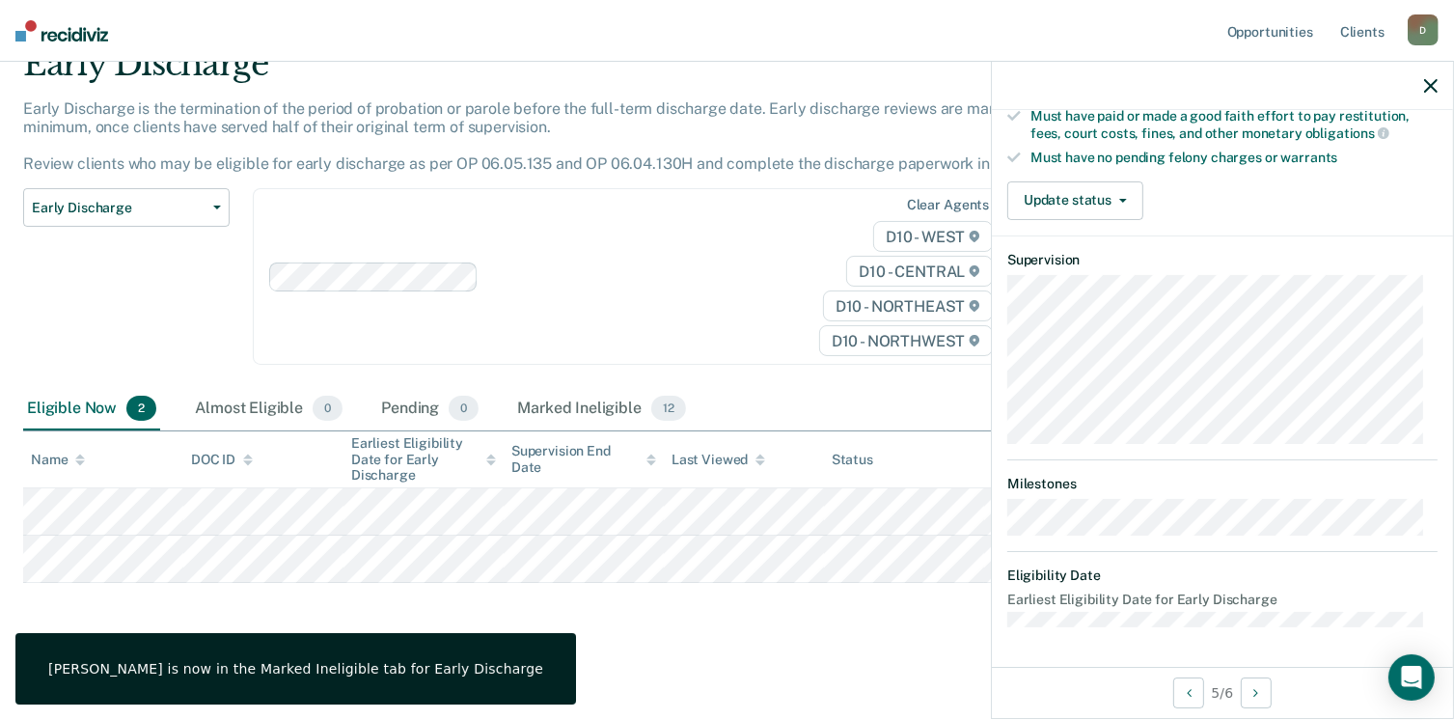
scroll to position [522, 0]
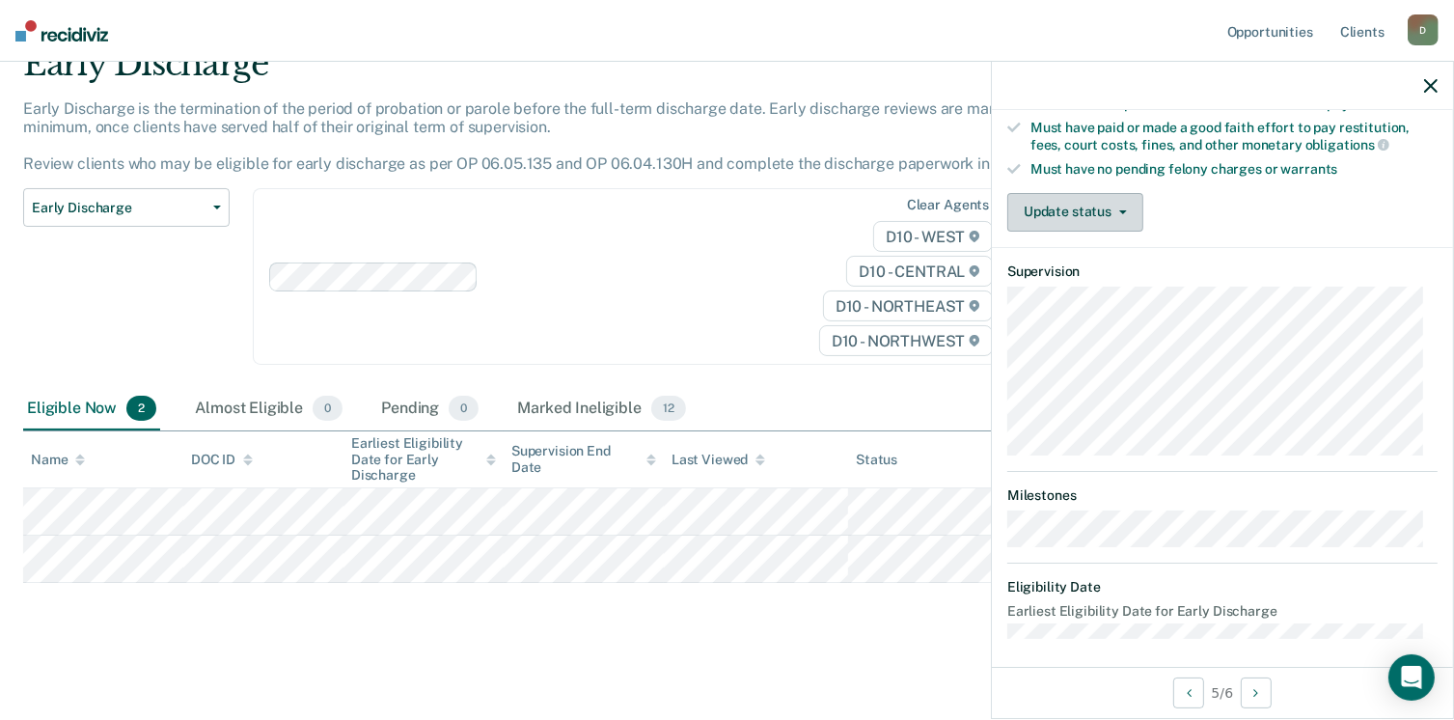
click at [1087, 213] on button "Update status" at bounding box center [1075, 212] width 136 height 39
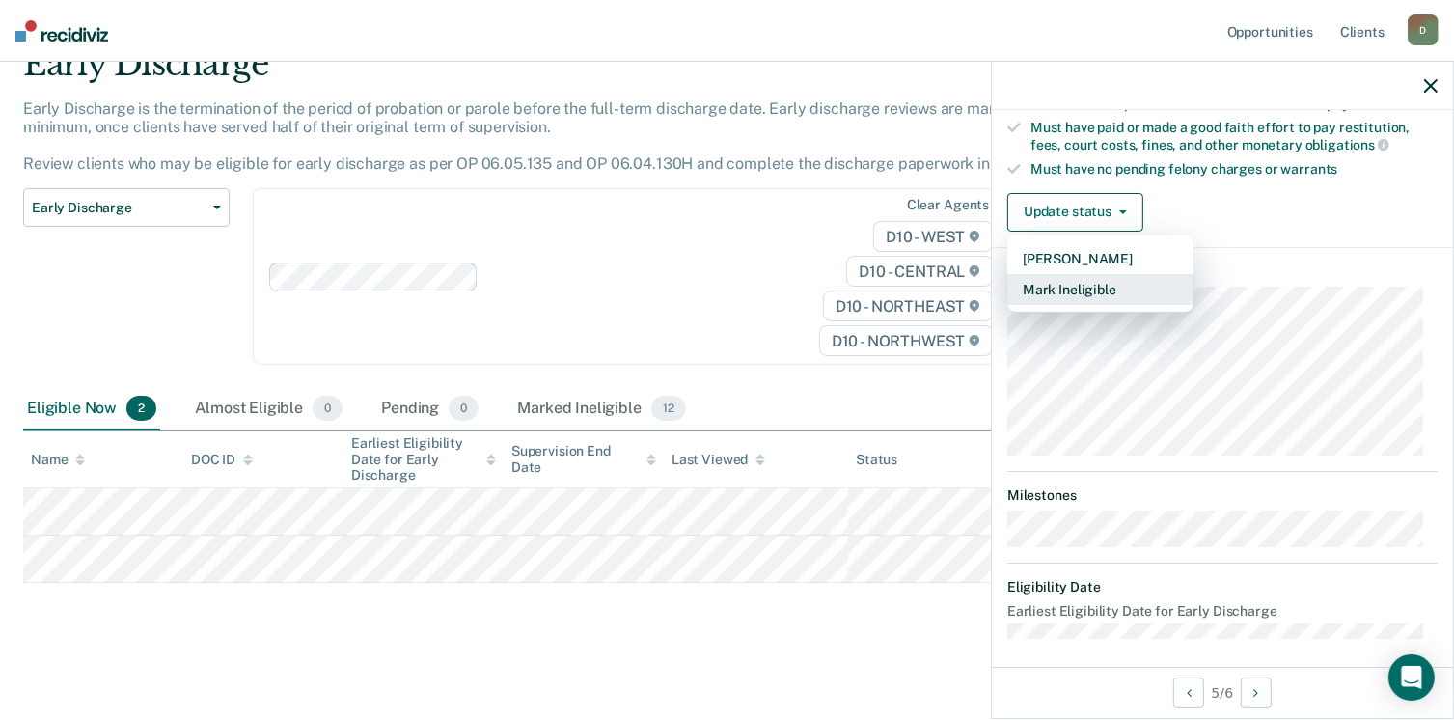
click at [1087, 274] on button "Mark Ineligible" at bounding box center [1100, 289] width 186 height 31
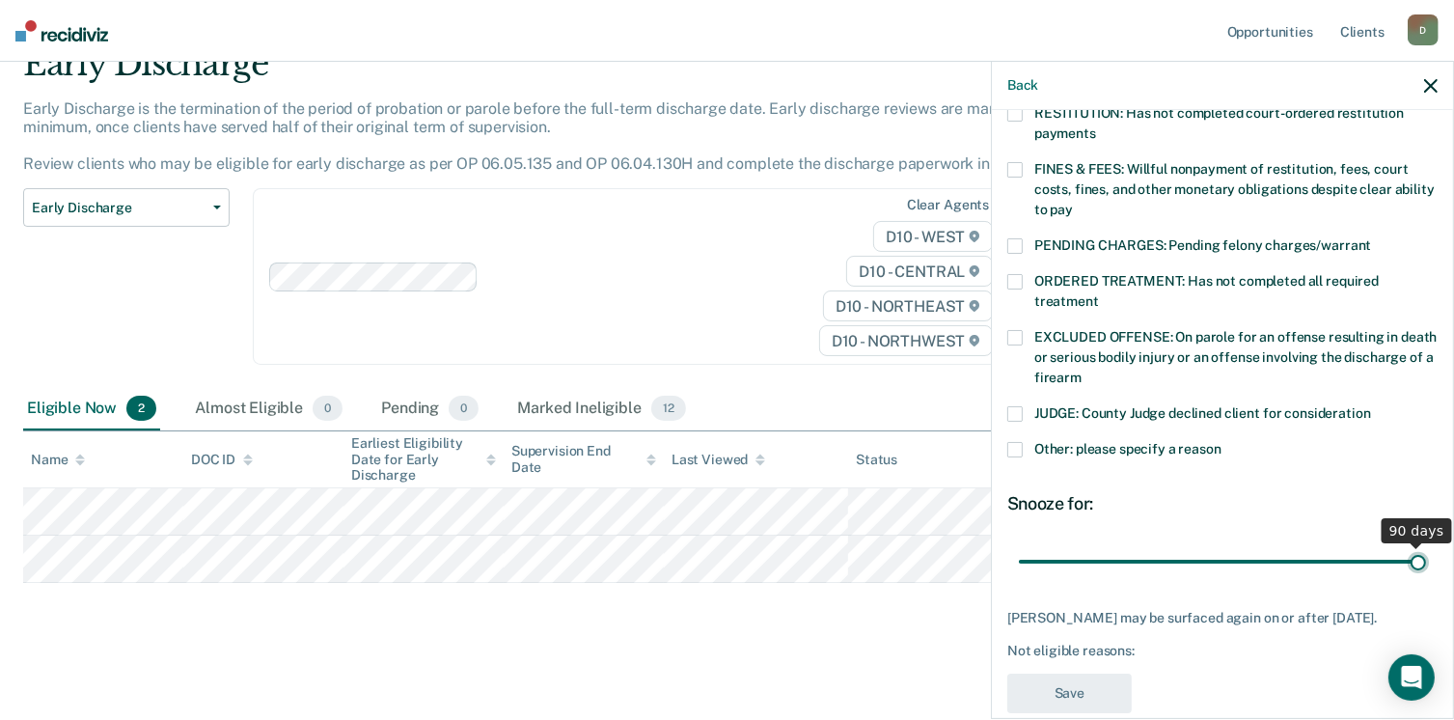
drag, startPoint x: 1150, startPoint y: 543, endPoint x: 1430, endPoint y: 546, distance: 279.8
type input "90"
click at [1426, 546] on input "range" at bounding box center [1222, 562] width 407 height 34
click at [1022, 330] on span at bounding box center [1014, 337] width 15 height 15
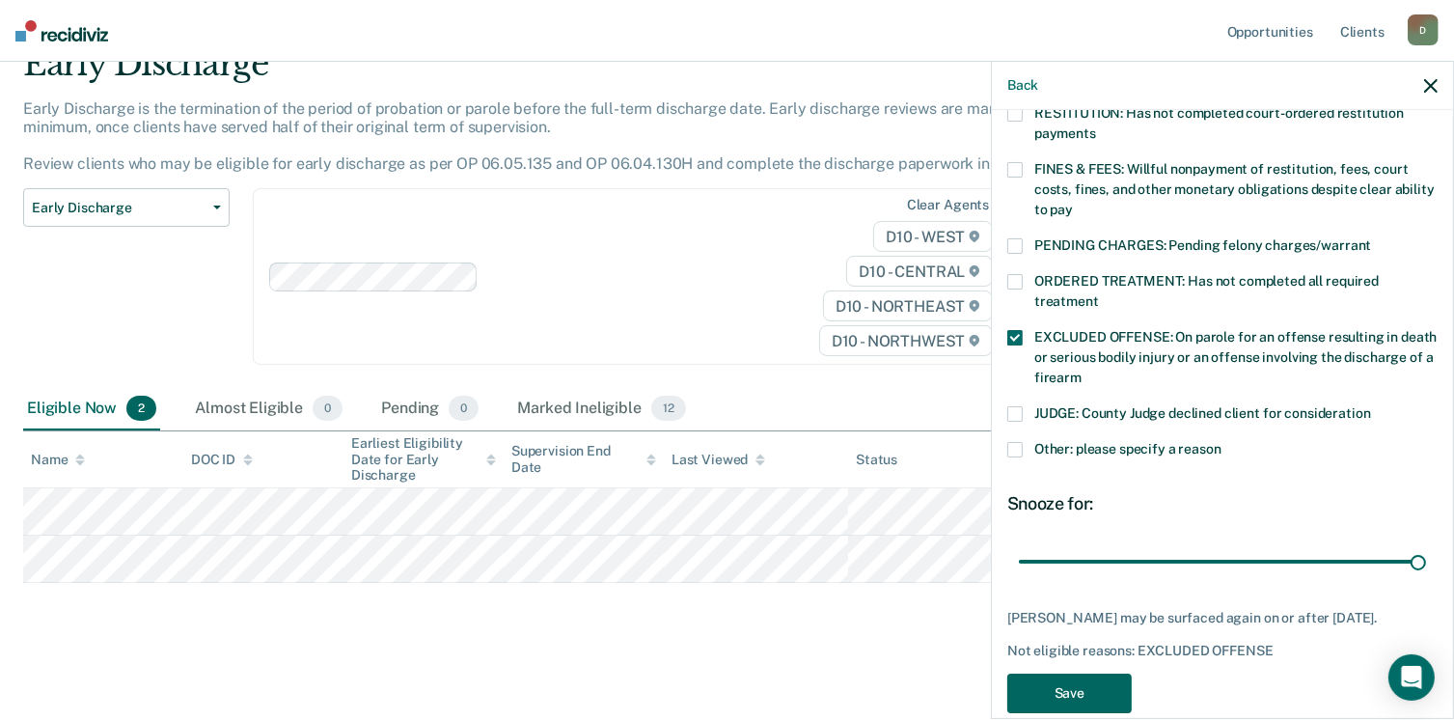
click at [1082, 673] on button "Save" at bounding box center [1069, 693] width 124 height 40
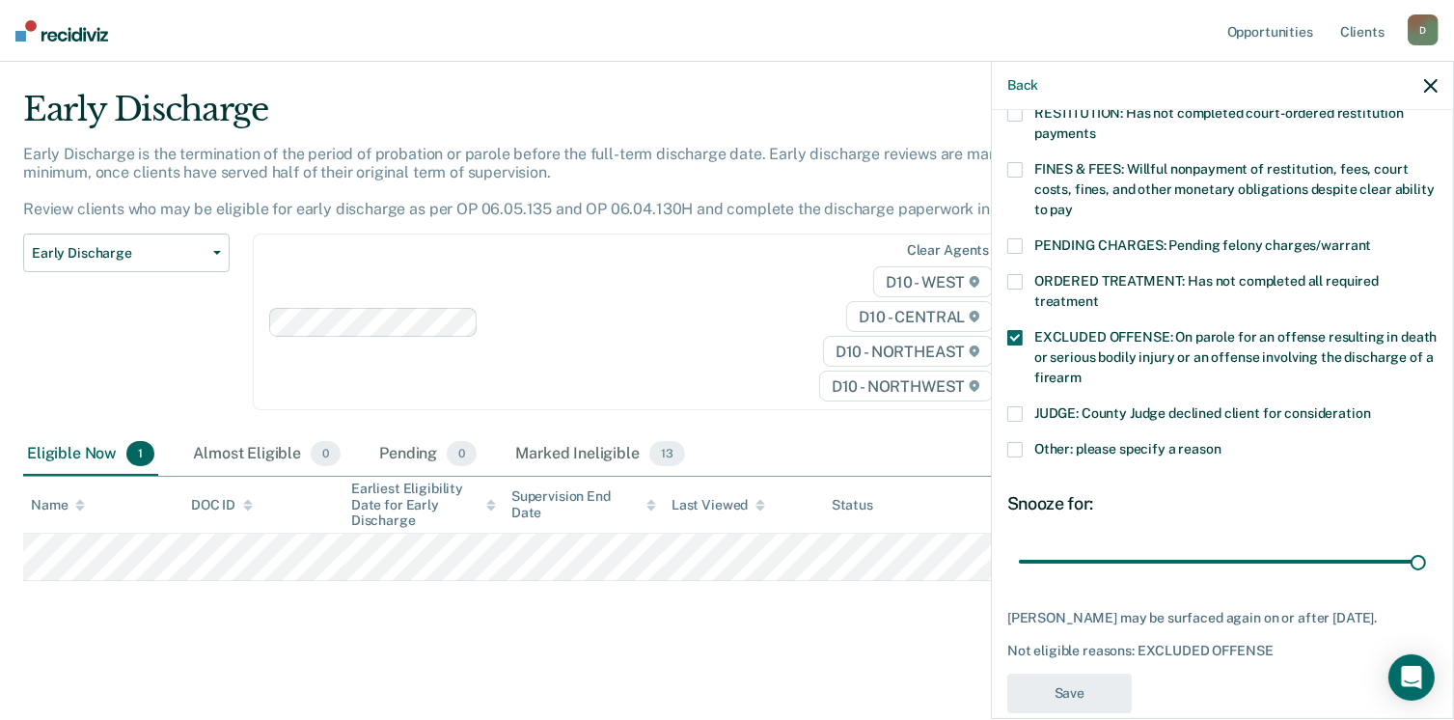
scroll to position [41, 0]
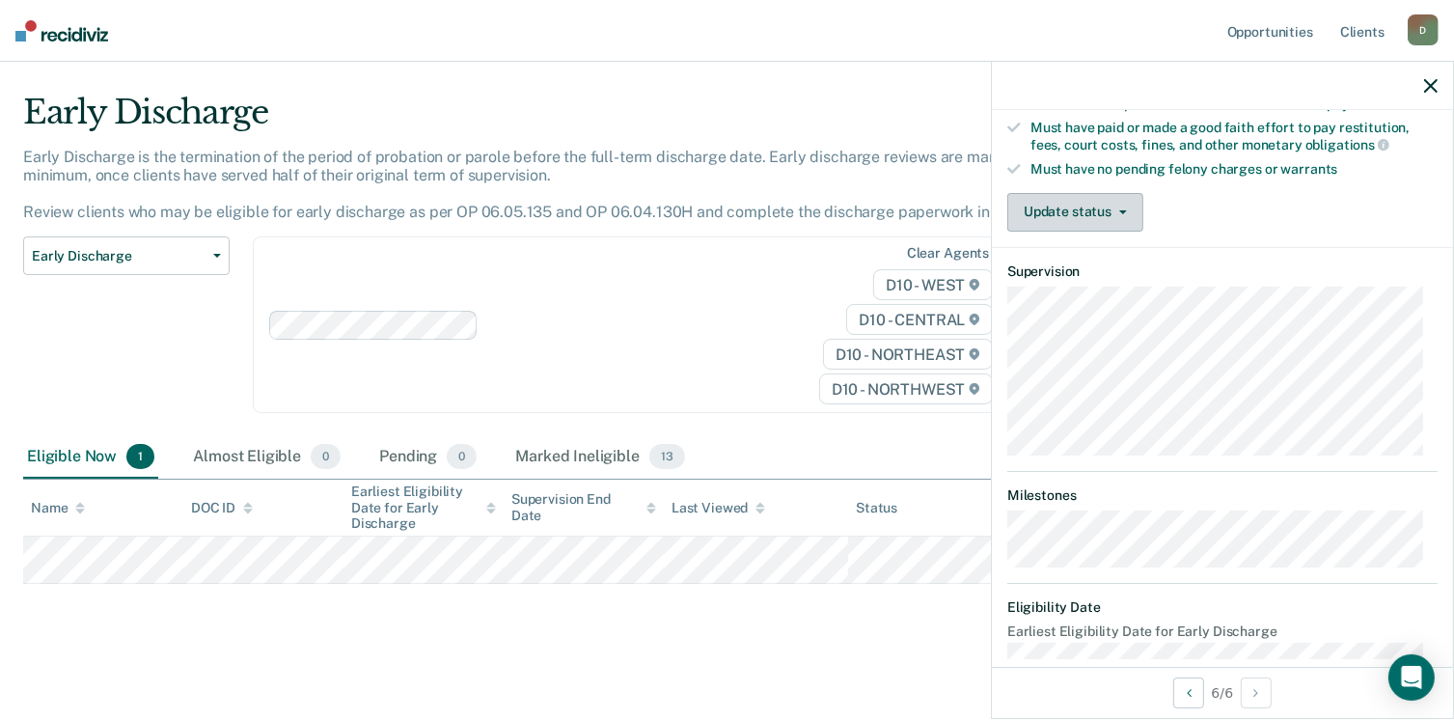
click at [1104, 193] on button "Update status" at bounding box center [1075, 212] width 136 height 39
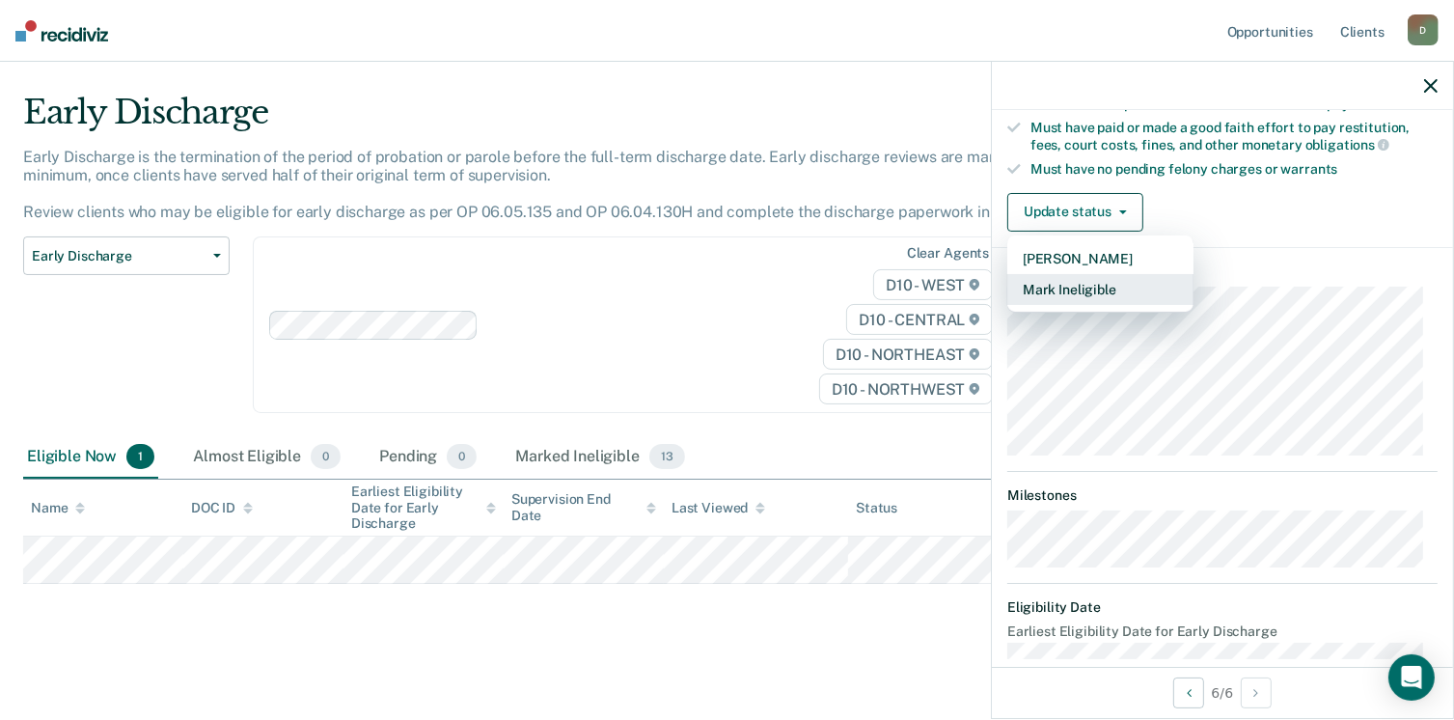
click at [1083, 282] on button "Mark Ineligible" at bounding box center [1100, 289] width 186 height 31
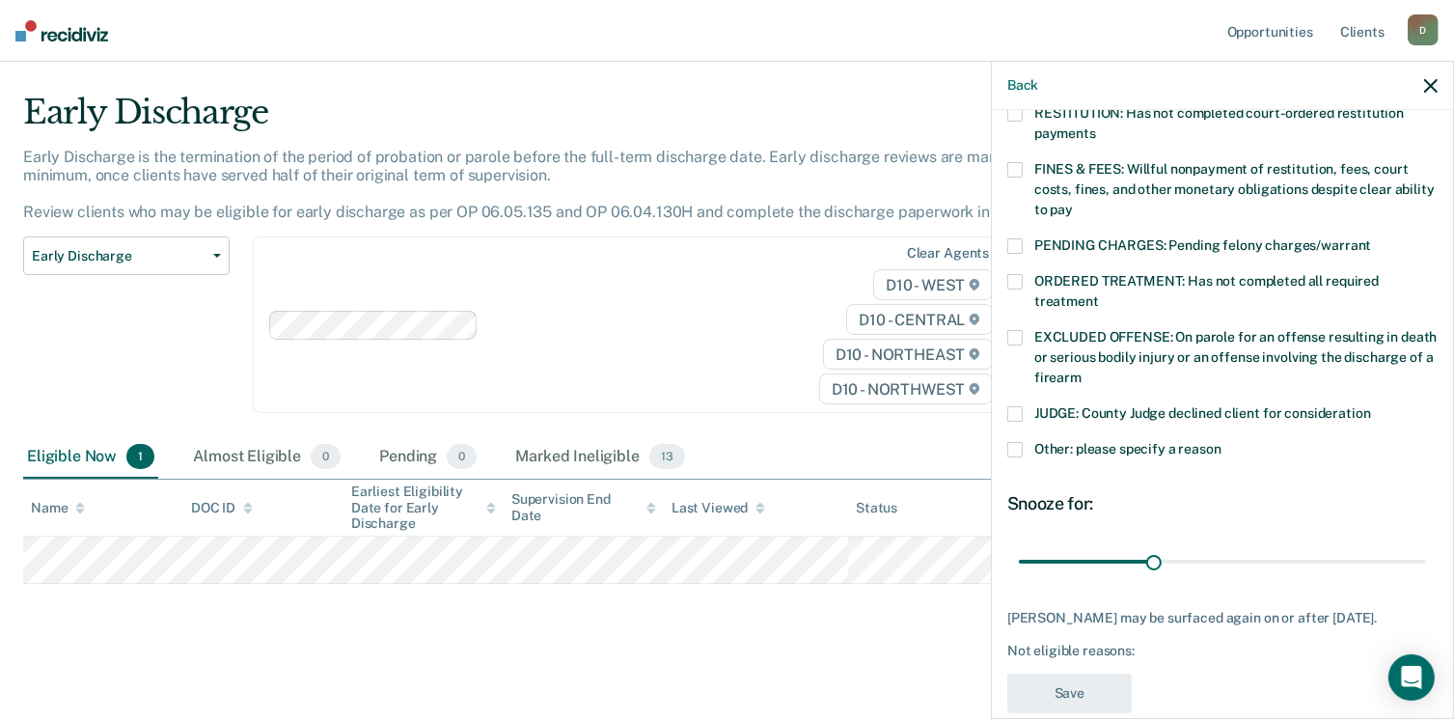
click at [1017, 330] on span at bounding box center [1014, 337] width 15 height 15
click at [1015, 274] on span at bounding box center [1014, 281] width 15 height 15
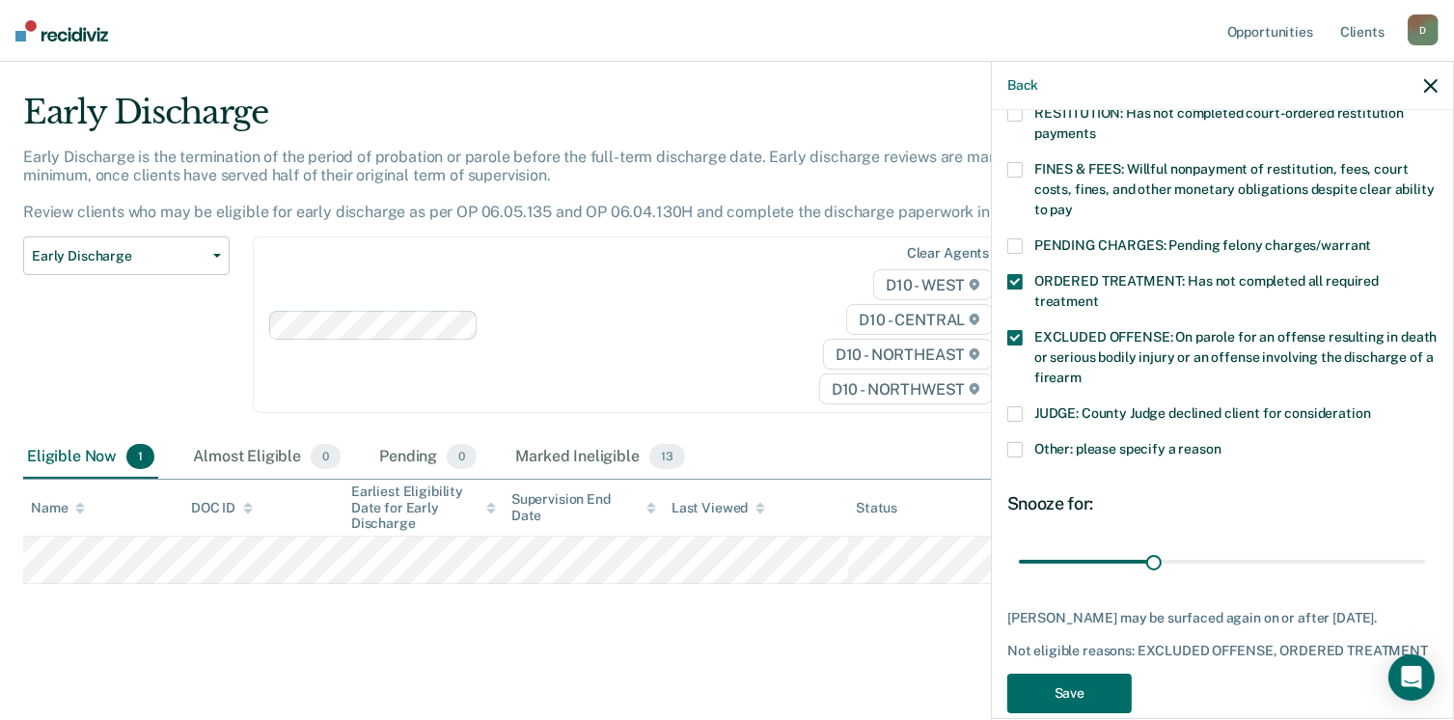
click at [1014, 162] on span at bounding box center [1014, 169] width 15 height 15
drag, startPoint x: 1153, startPoint y: 536, endPoint x: 1446, endPoint y: 537, distance: 293.3
type input "90"
click at [1426, 545] on input "range" at bounding box center [1222, 562] width 407 height 34
click at [1044, 703] on button "Save" at bounding box center [1069, 710] width 124 height 40
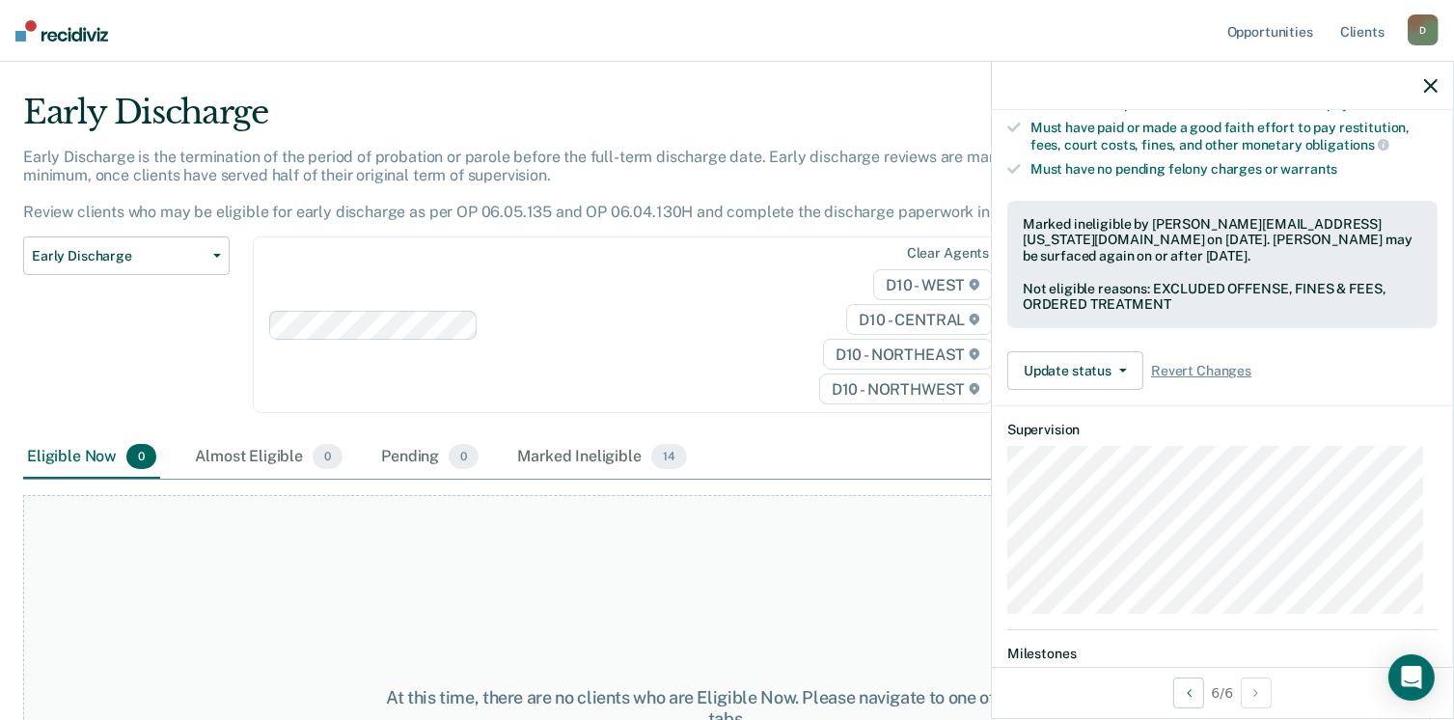
click at [1417, 90] on div at bounding box center [1222, 86] width 461 height 48
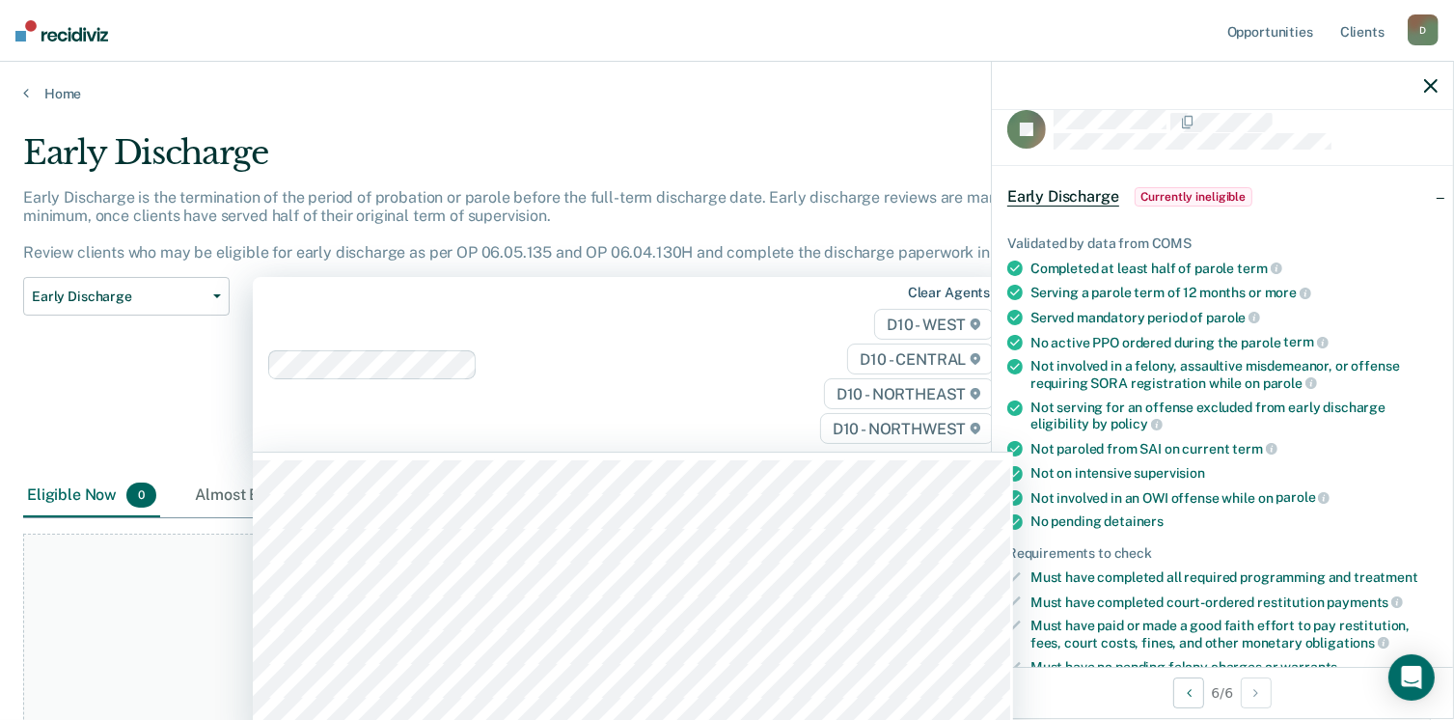
scroll to position [0, 0]
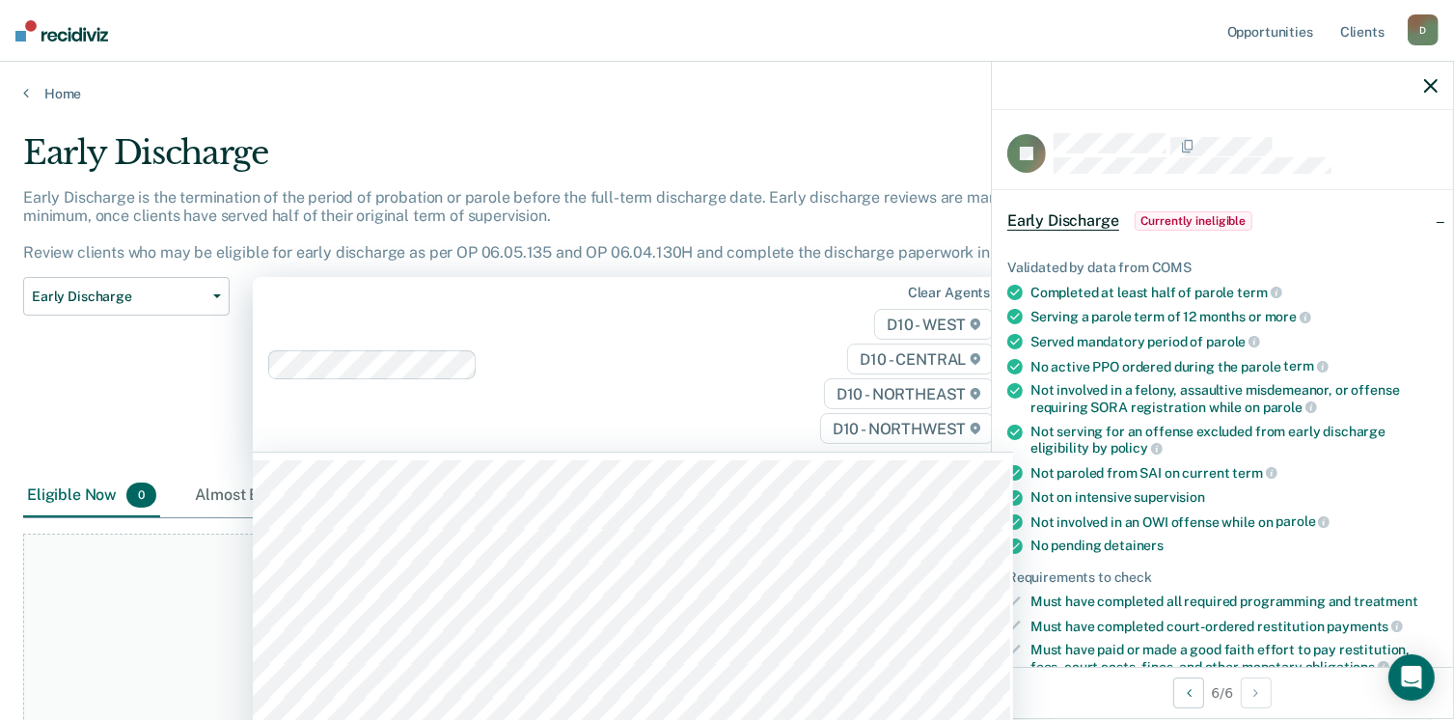
click at [1425, 77] on button "button" at bounding box center [1431, 85] width 14 height 16
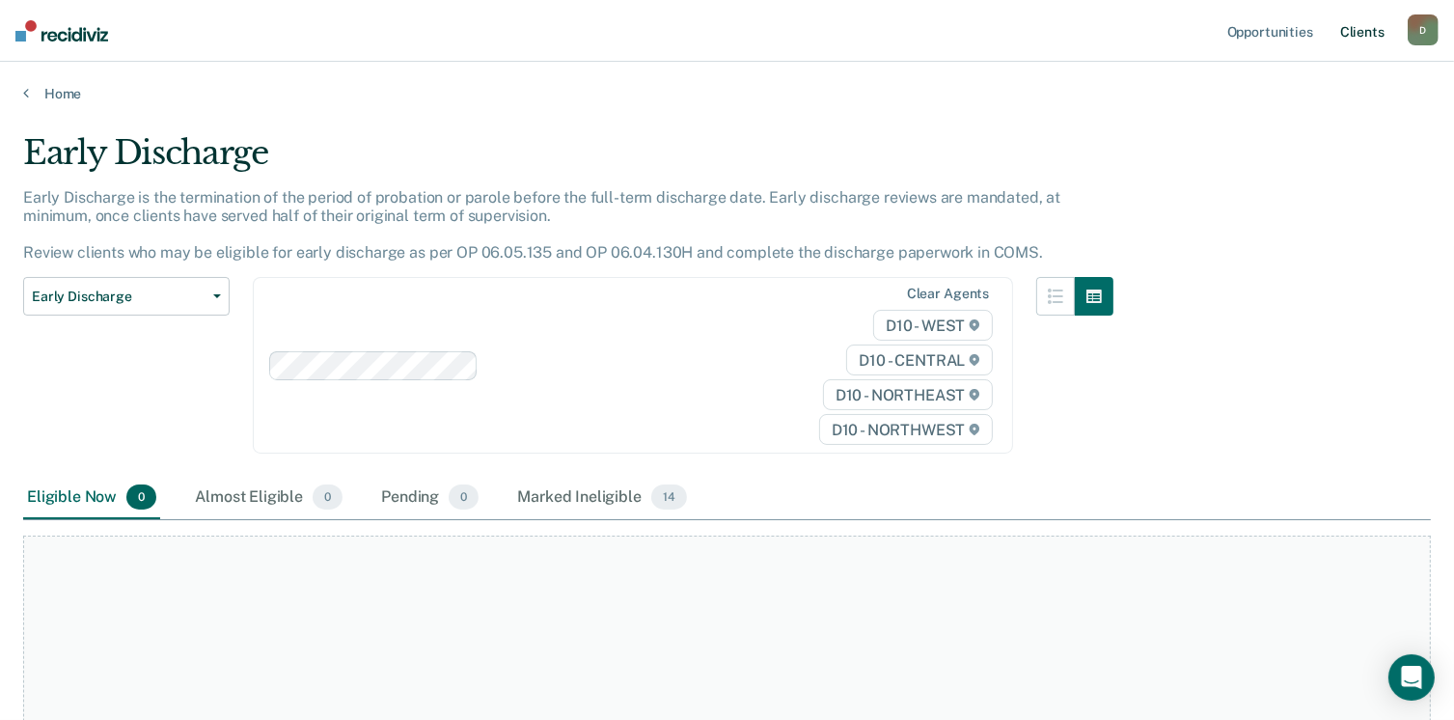
click at [1356, 39] on link "Client s" at bounding box center [1362, 31] width 52 height 62
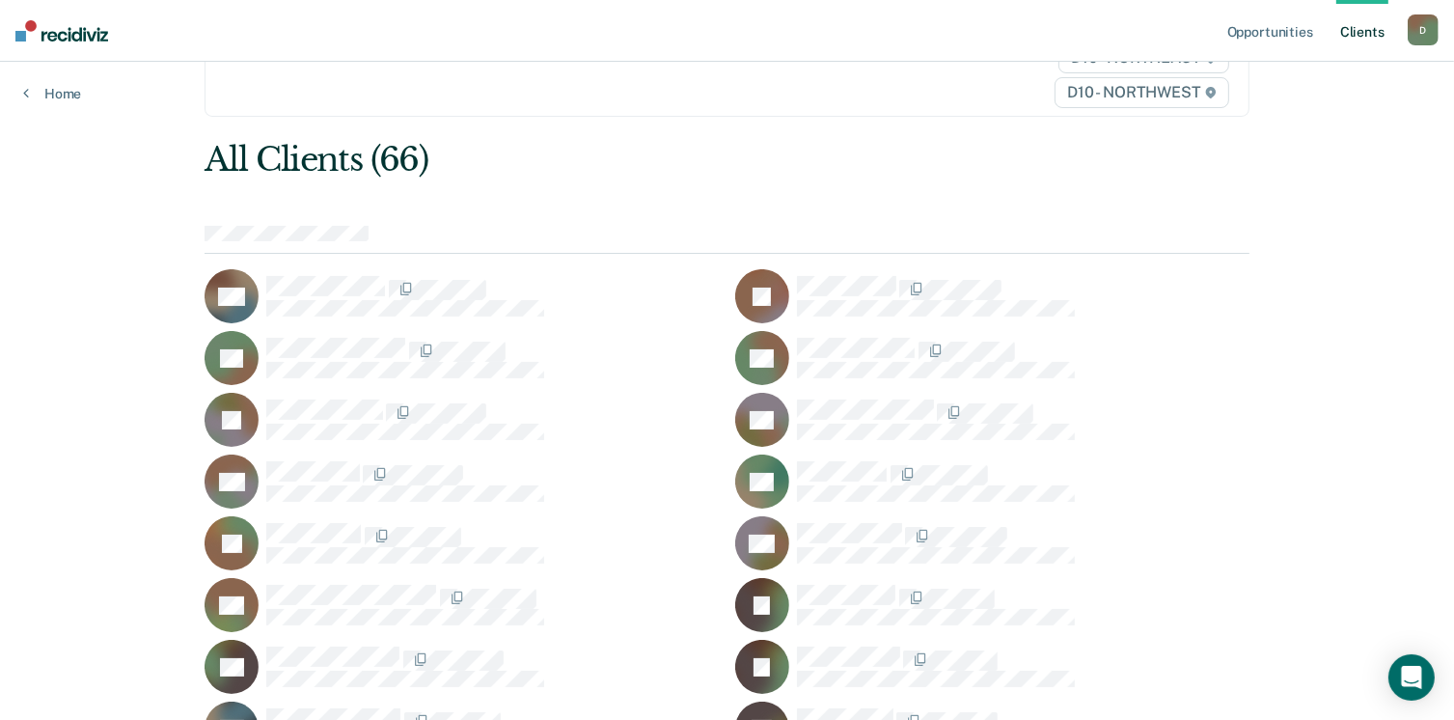
scroll to position [112, 0]
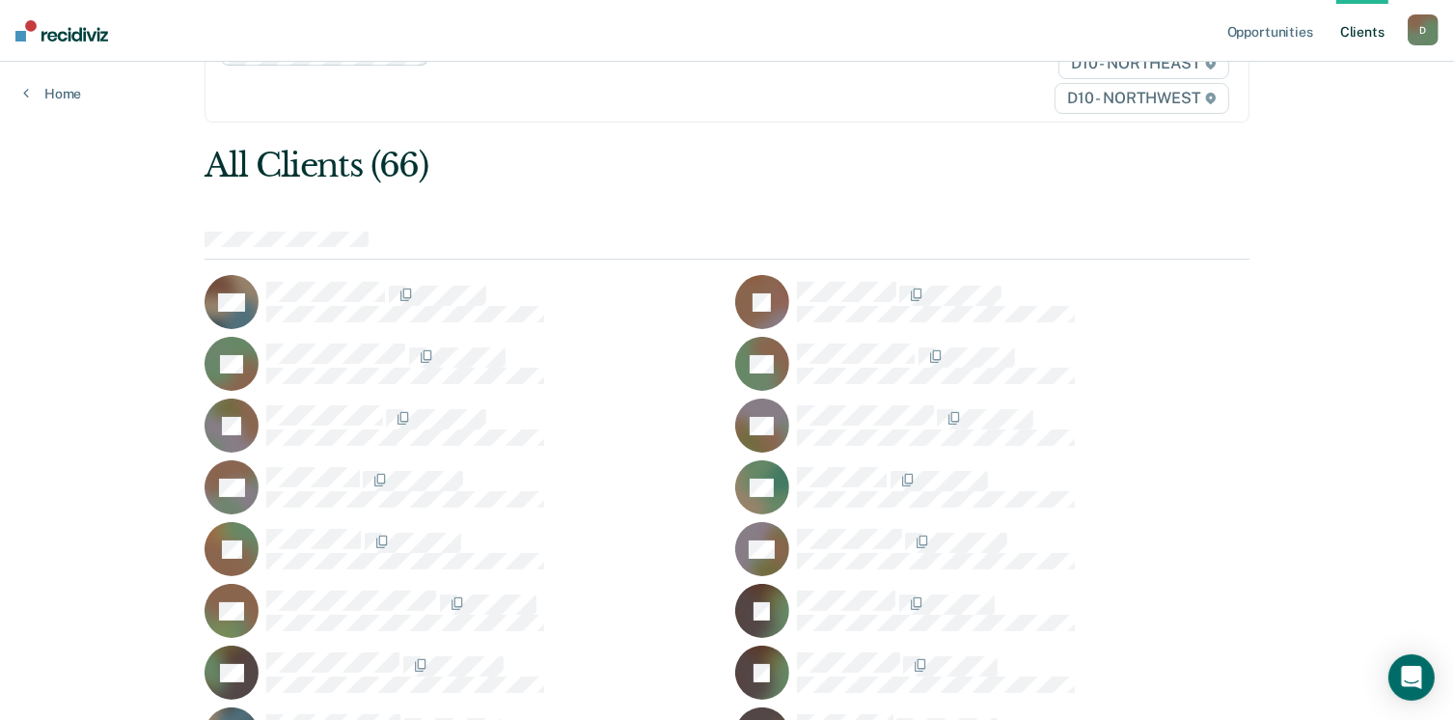
click at [1365, 26] on link "Client s" at bounding box center [1362, 31] width 52 height 62
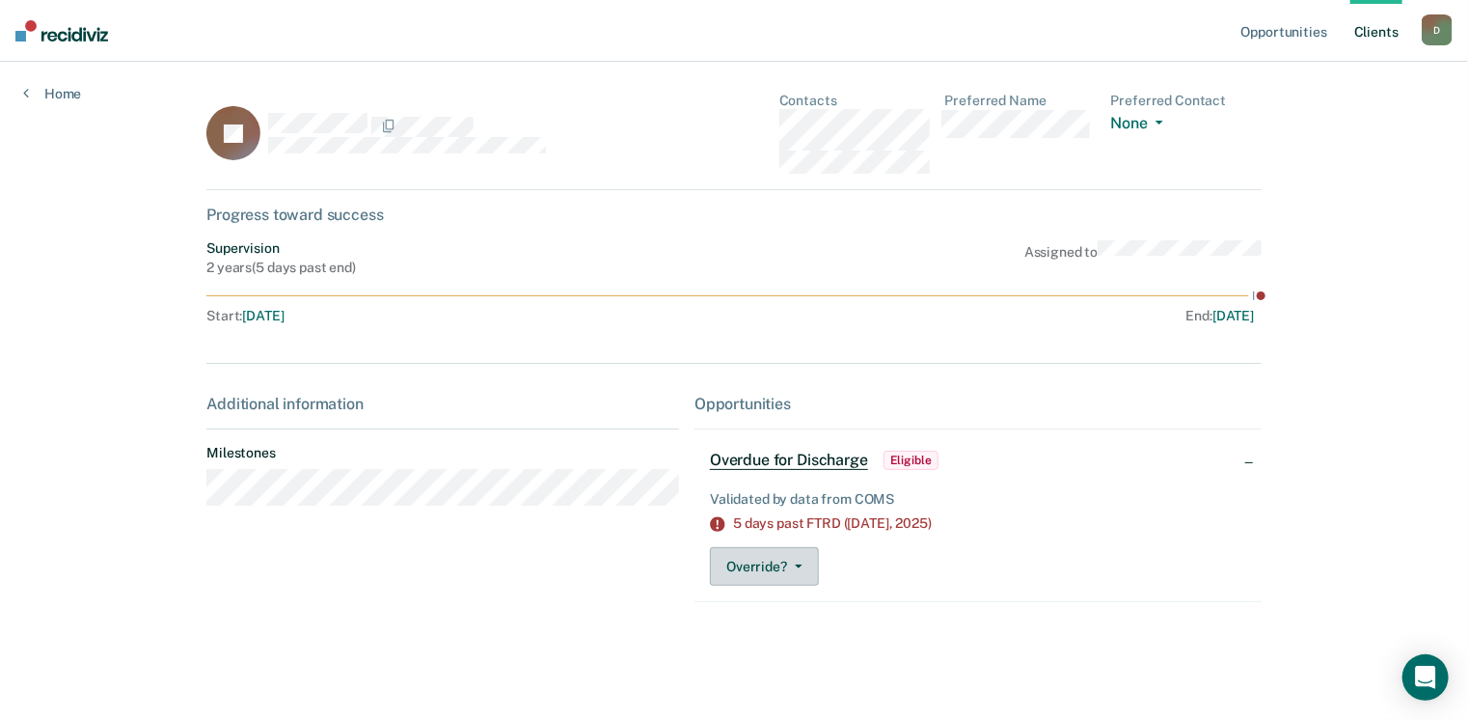
click at [803, 553] on button "Override?" at bounding box center [764, 566] width 109 height 39
click at [798, 466] on span "Overdue for Discharge" at bounding box center [789, 460] width 158 height 19
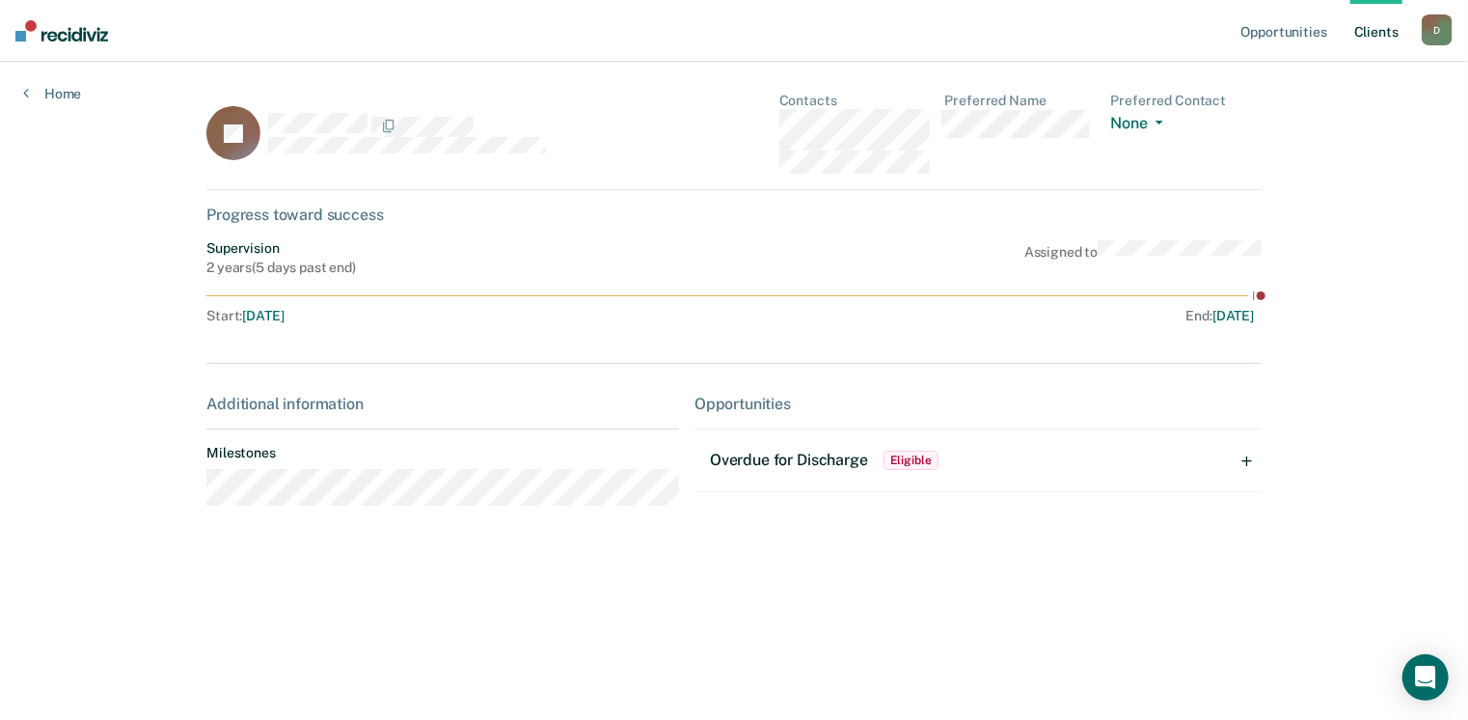
click at [798, 466] on span "Overdue for Discharge" at bounding box center [789, 460] width 158 height 18
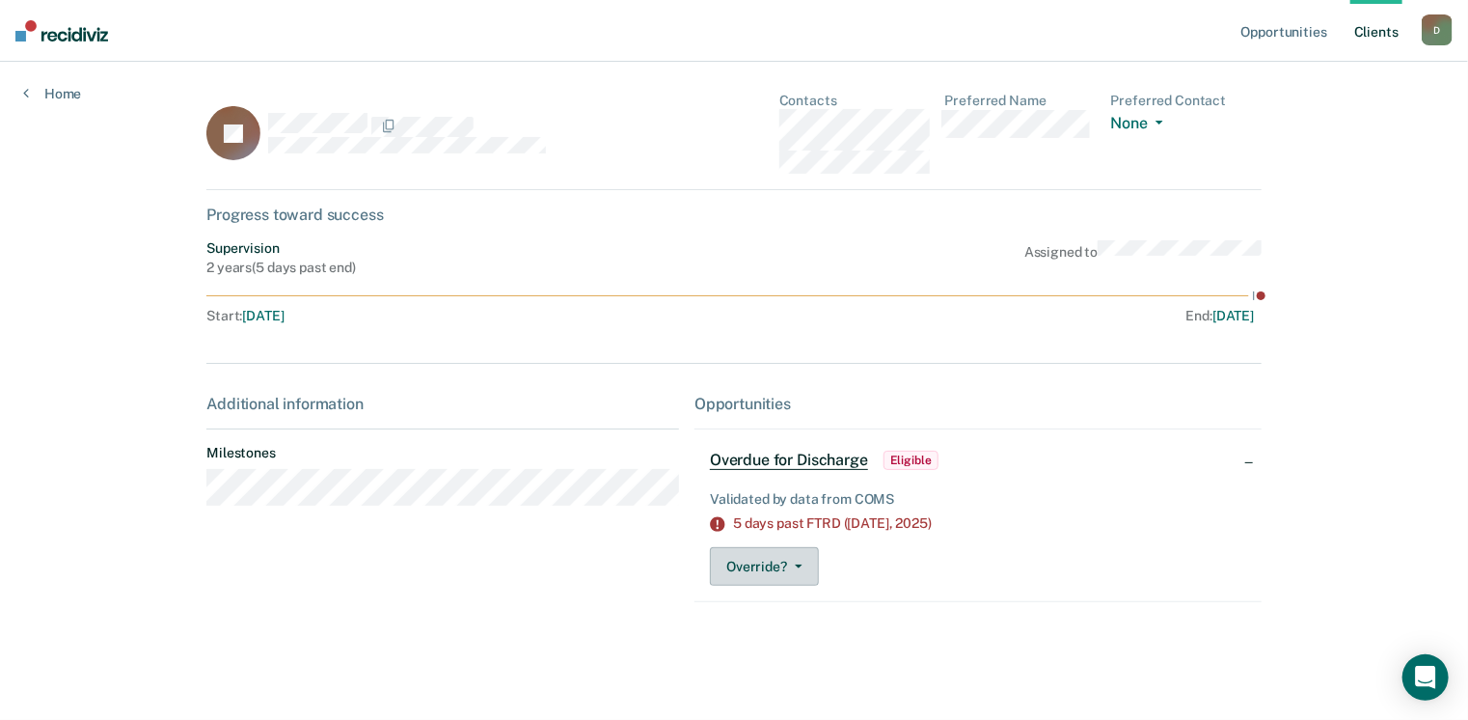
click at [770, 571] on button "Override?" at bounding box center [764, 566] width 109 height 39
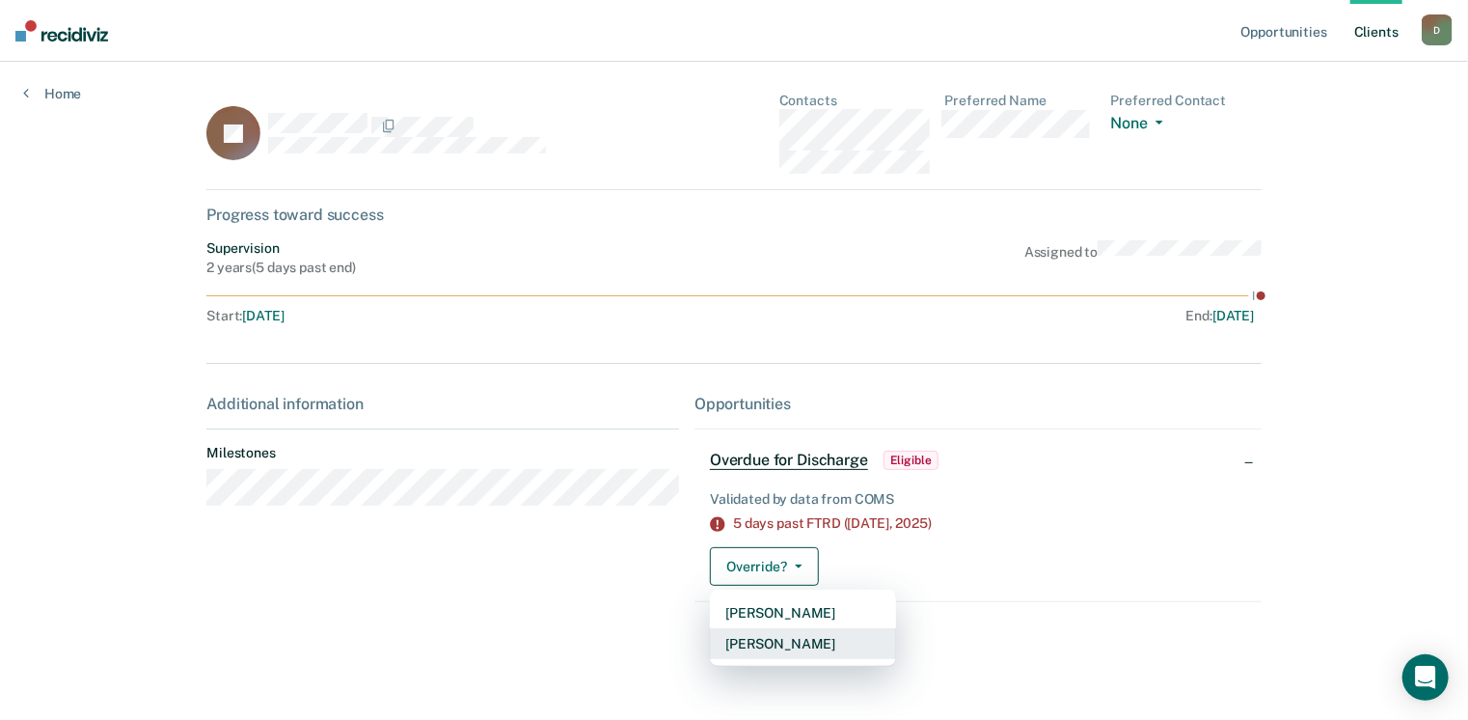
click at [764, 642] on button "[PERSON_NAME]" at bounding box center [803, 643] width 186 height 31
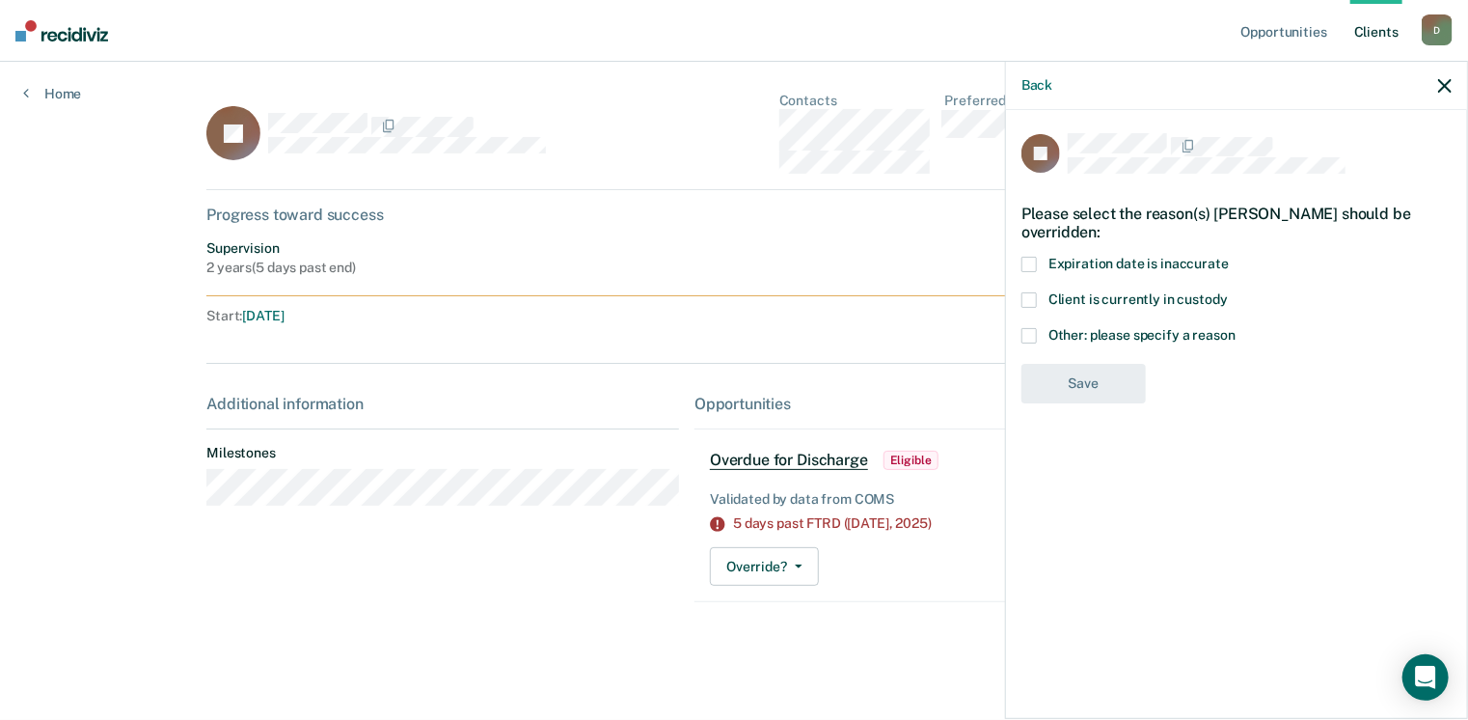
click at [1443, 82] on icon "button" at bounding box center [1446, 86] width 14 height 14
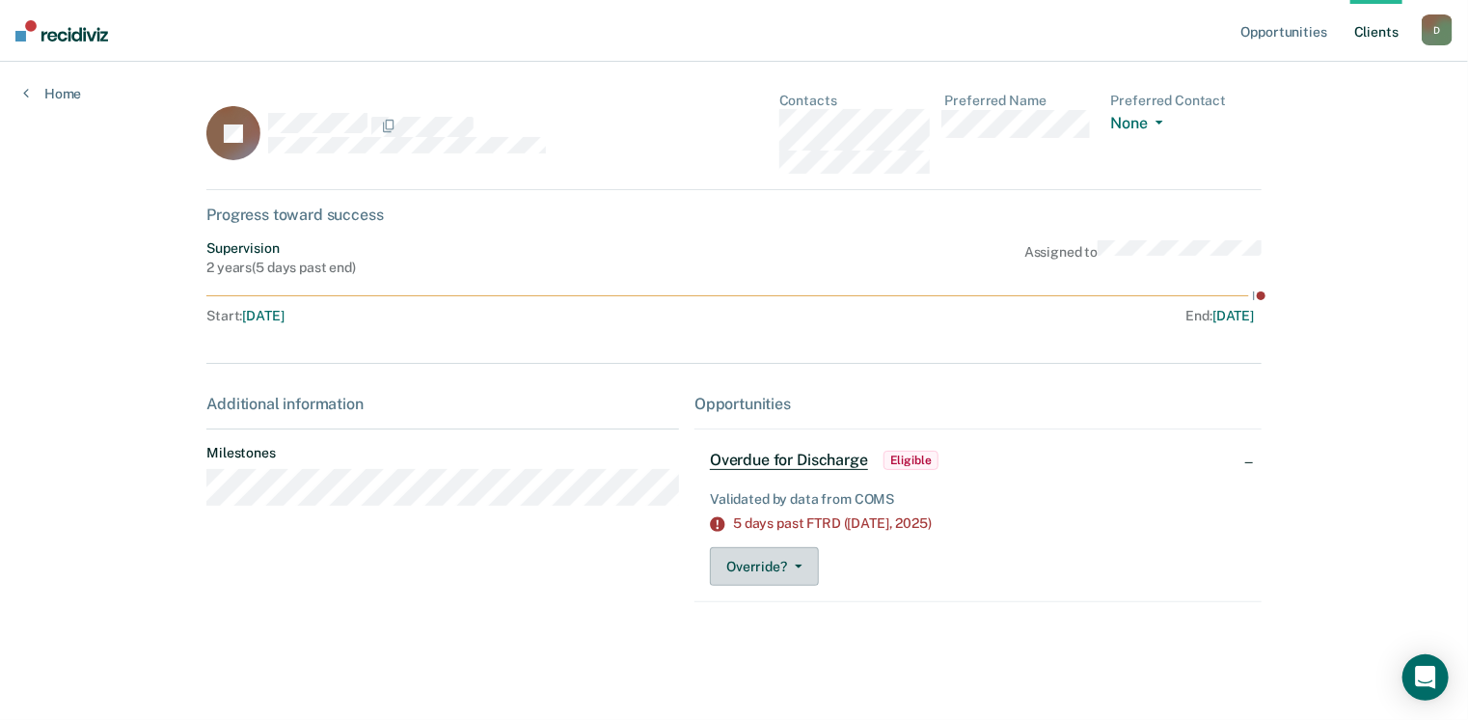
click at [783, 576] on button "Override?" at bounding box center [764, 566] width 109 height 39
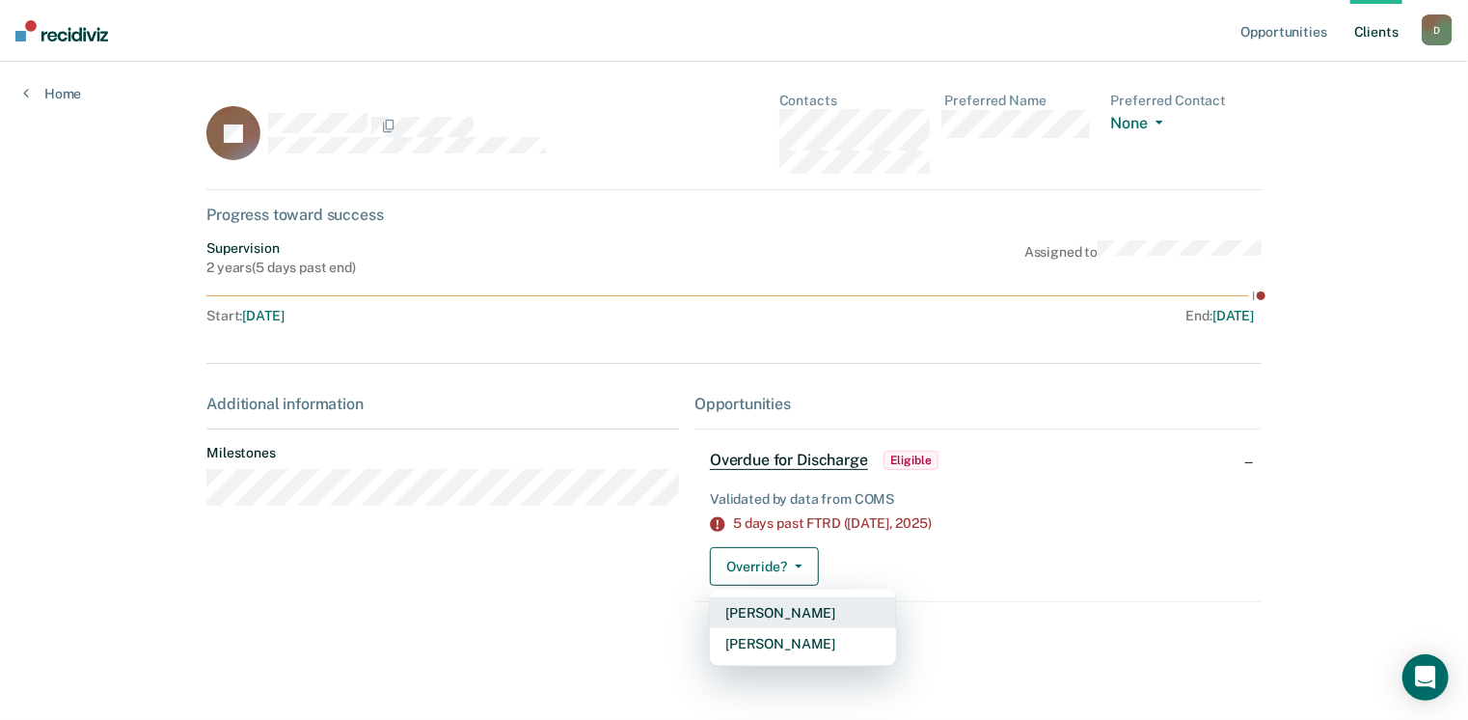
click at [775, 609] on button "[PERSON_NAME]" at bounding box center [803, 612] width 186 height 31
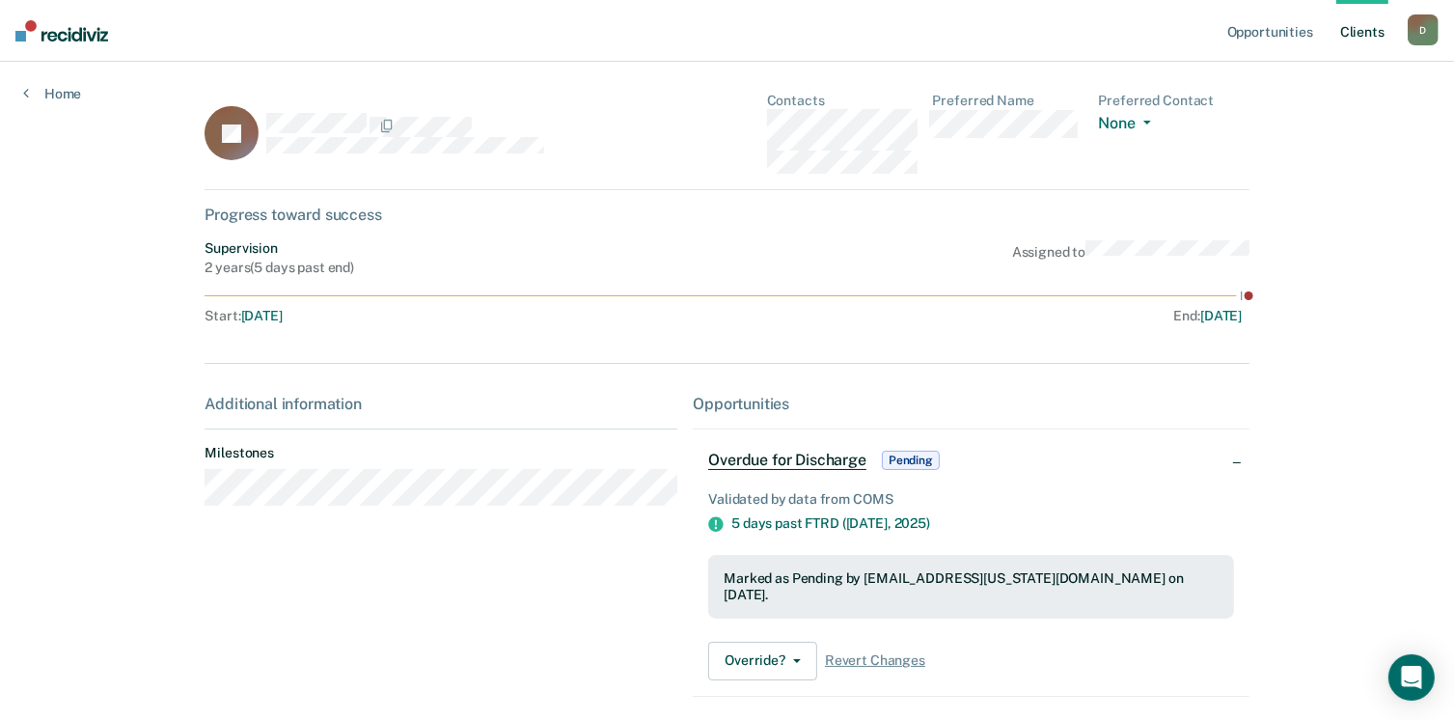
click at [828, 462] on span "Overdue for Discharge" at bounding box center [787, 460] width 158 height 19
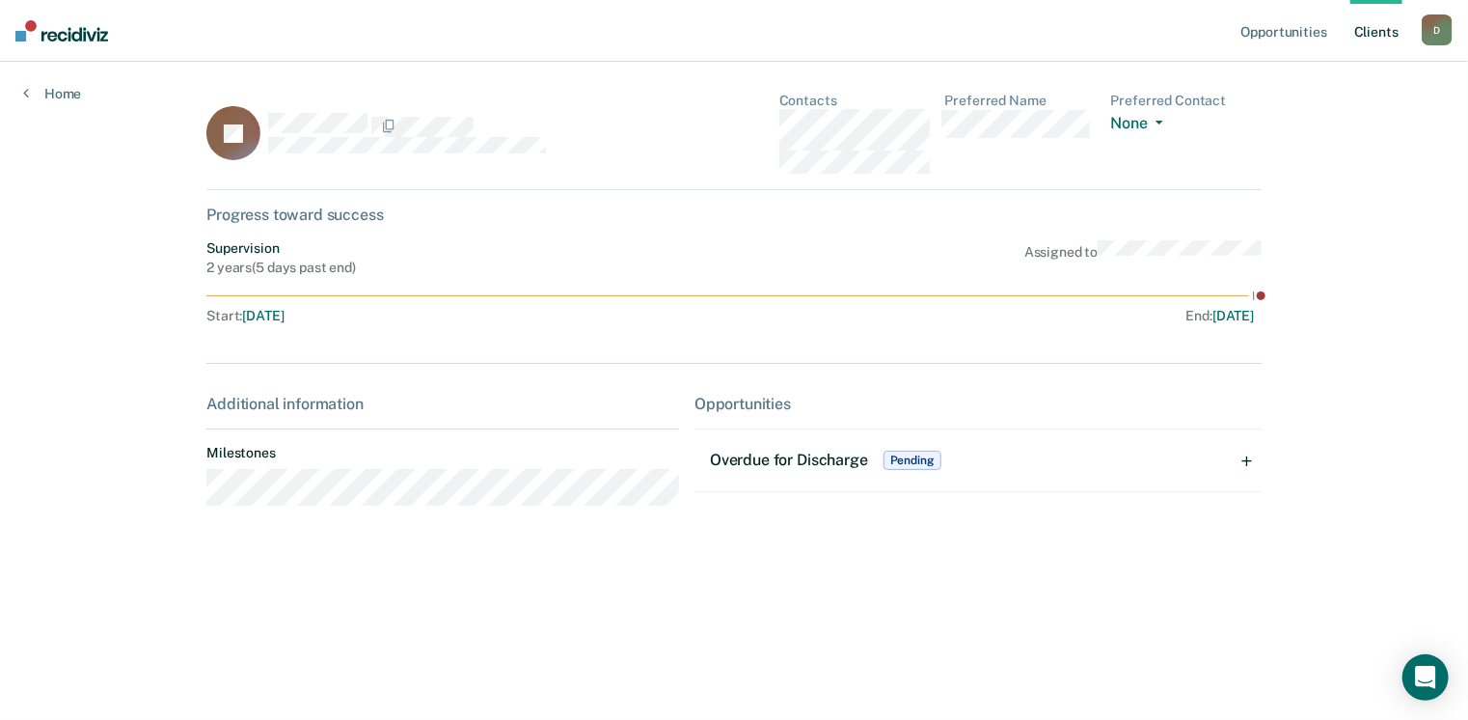
click at [828, 462] on span "Overdue for Discharge" at bounding box center [789, 460] width 158 height 18
